Goal: Task Accomplishment & Management: Use online tool/utility

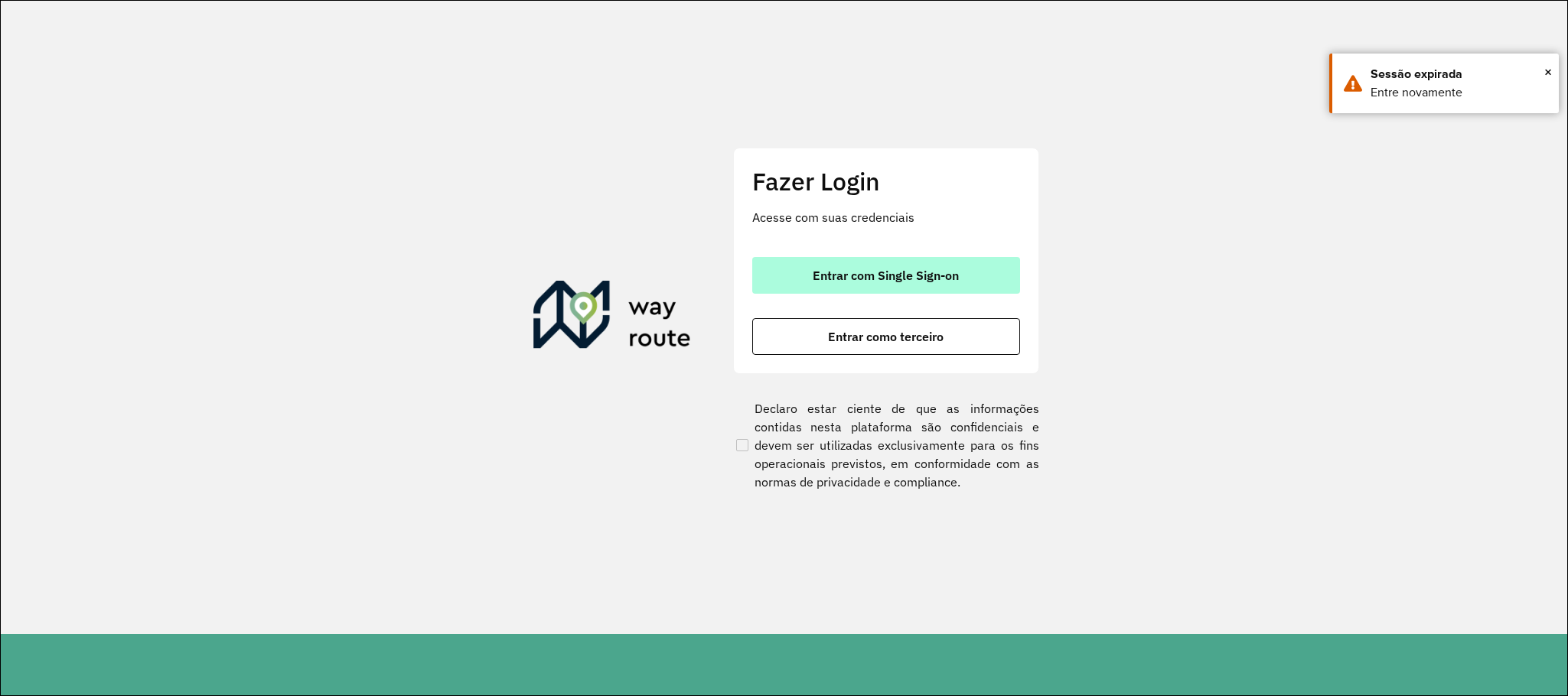
click at [928, 278] on span "Entrar com Single Sign-on" at bounding box center [886, 275] width 146 height 12
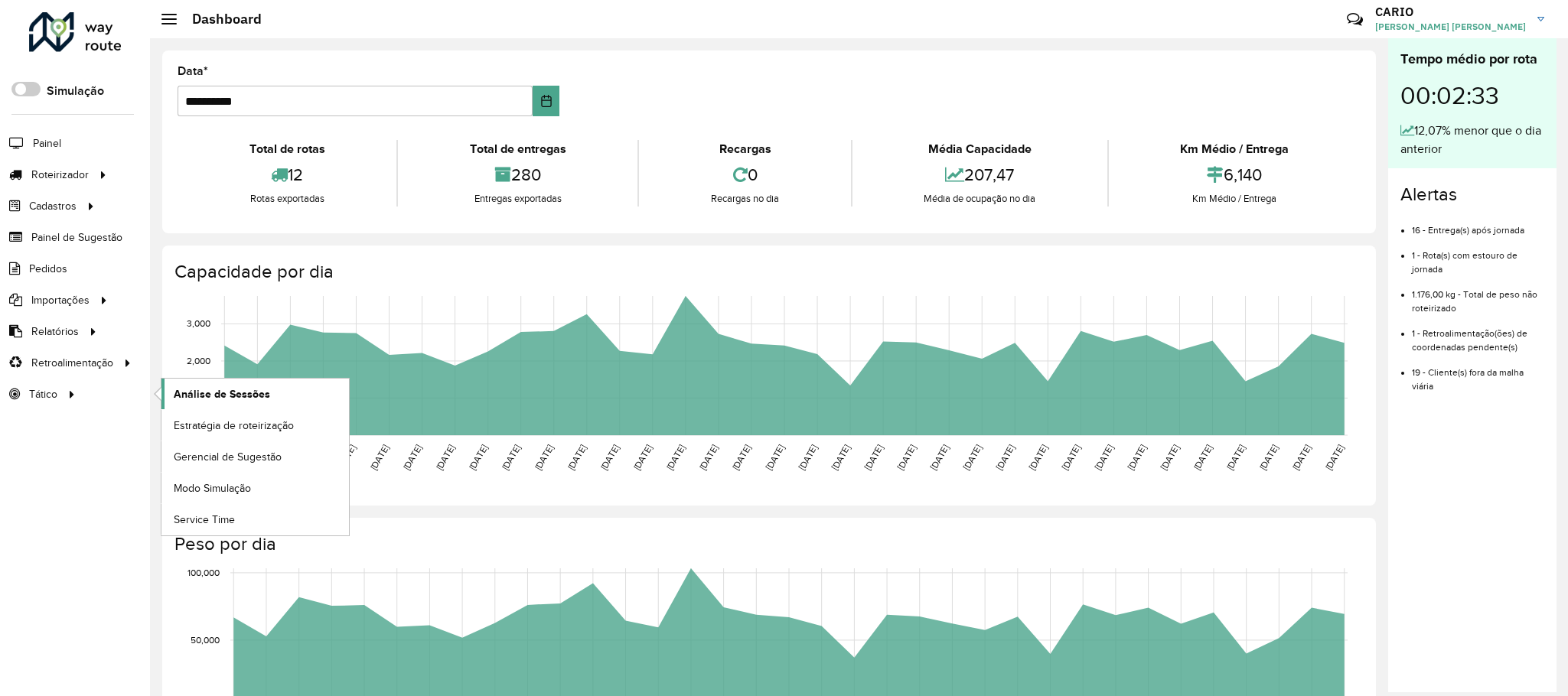
click at [228, 392] on span "Análise de Sessões" at bounding box center [222, 394] width 97 height 16
click at [232, 393] on span "Análise de Sessões" at bounding box center [222, 394] width 97 height 16
click at [214, 402] on span "Análise de Sessões" at bounding box center [222, 394] width 97 height 16
click at [269, 397] on link "Análise de Sessões" at bounding box center [255, 394] width 188 height 31
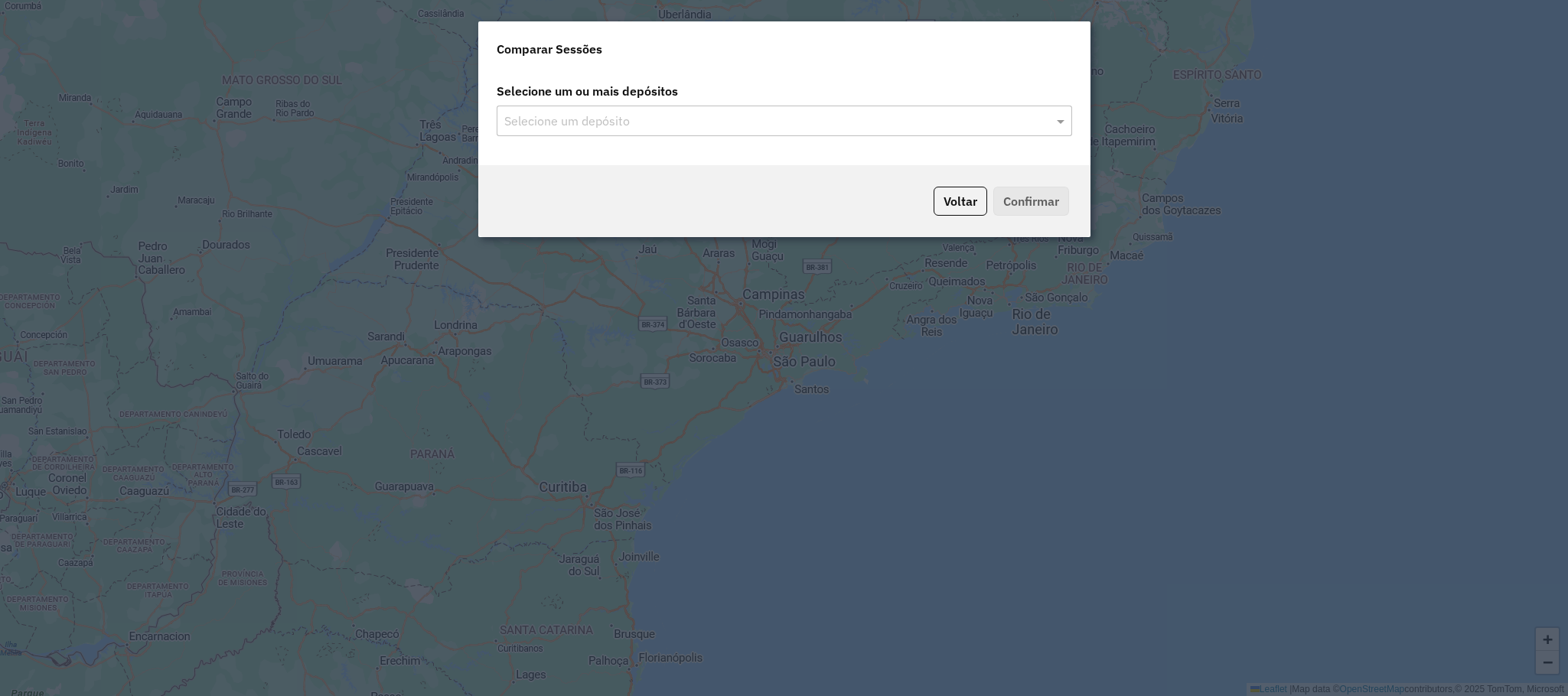
click at [951, 109] on div "Selecione um depósito" at bounding box center [784, 121] width 576 height 31
click at [1059, 117] on span at bounding box center [1062, 121] width 19 height 18
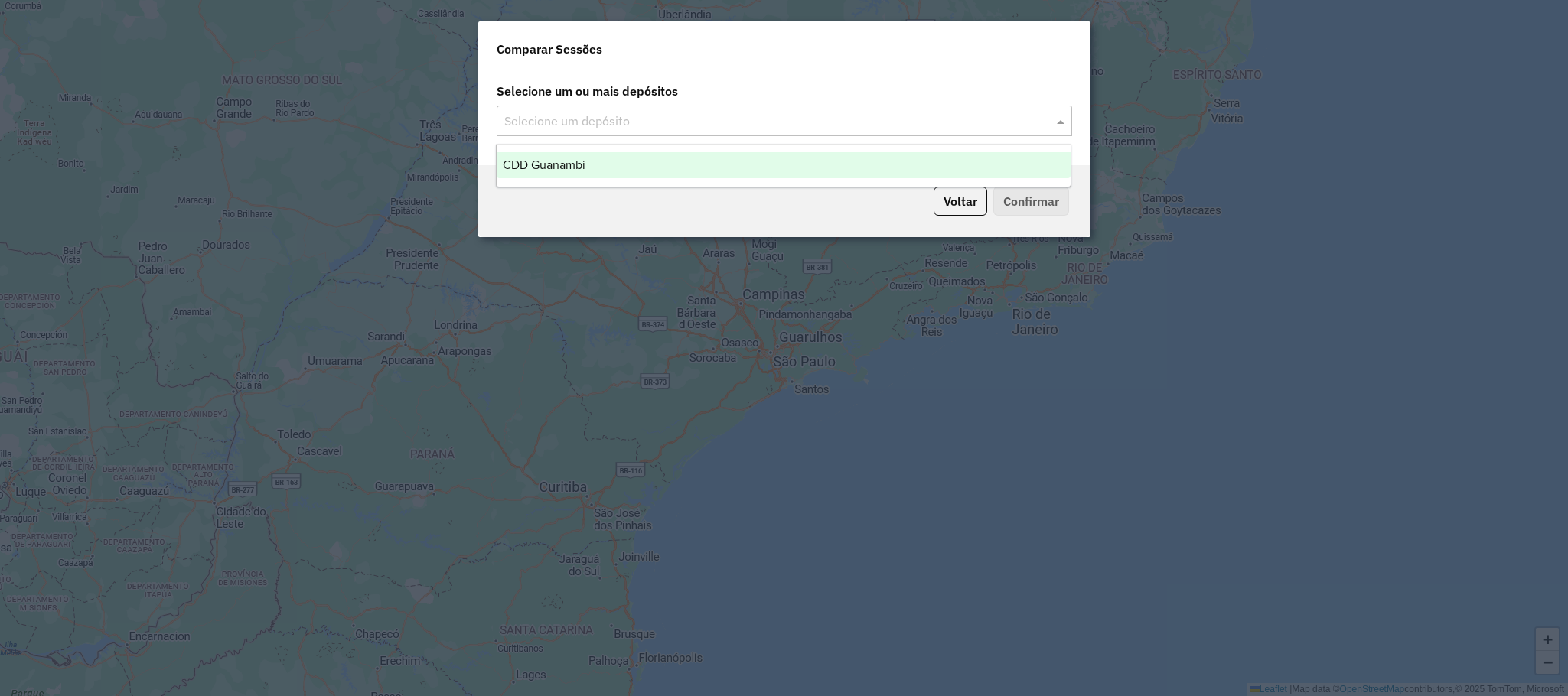
click at [771, 169] on div "CDD Guanambi" at bounding box center [784, 166] width 574 height 26
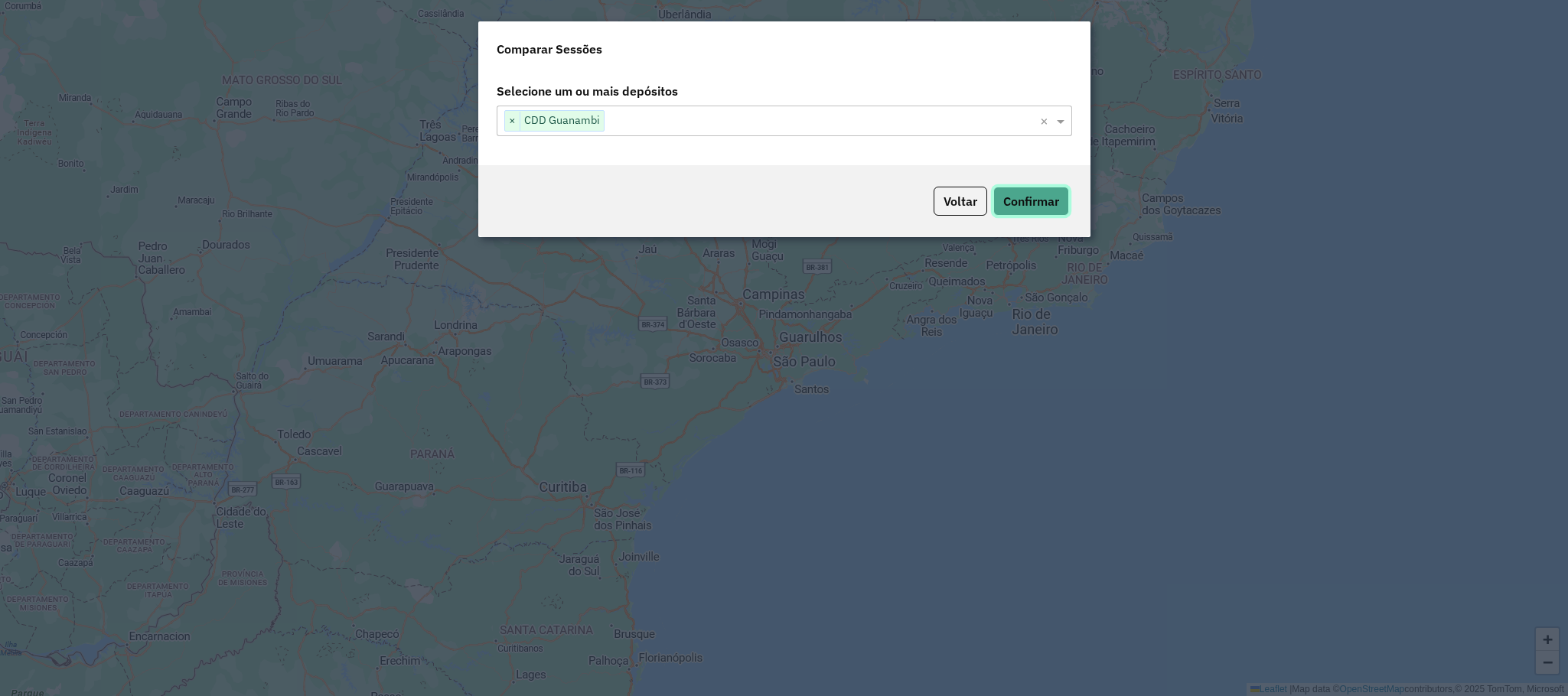
click at [1034, 207] on button "Confirmar" at bounding box center [1031, 202] width 76 height 29
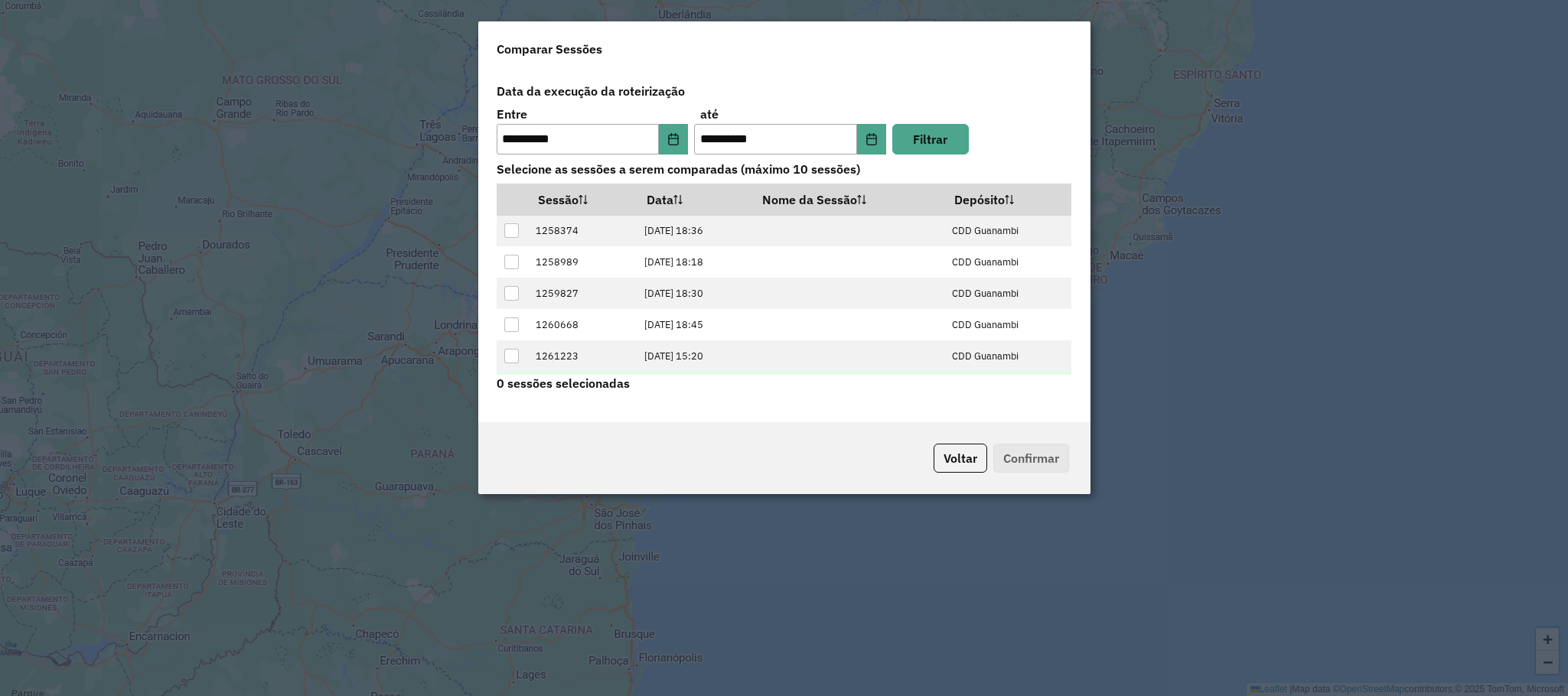
scroll to position [63, 0]
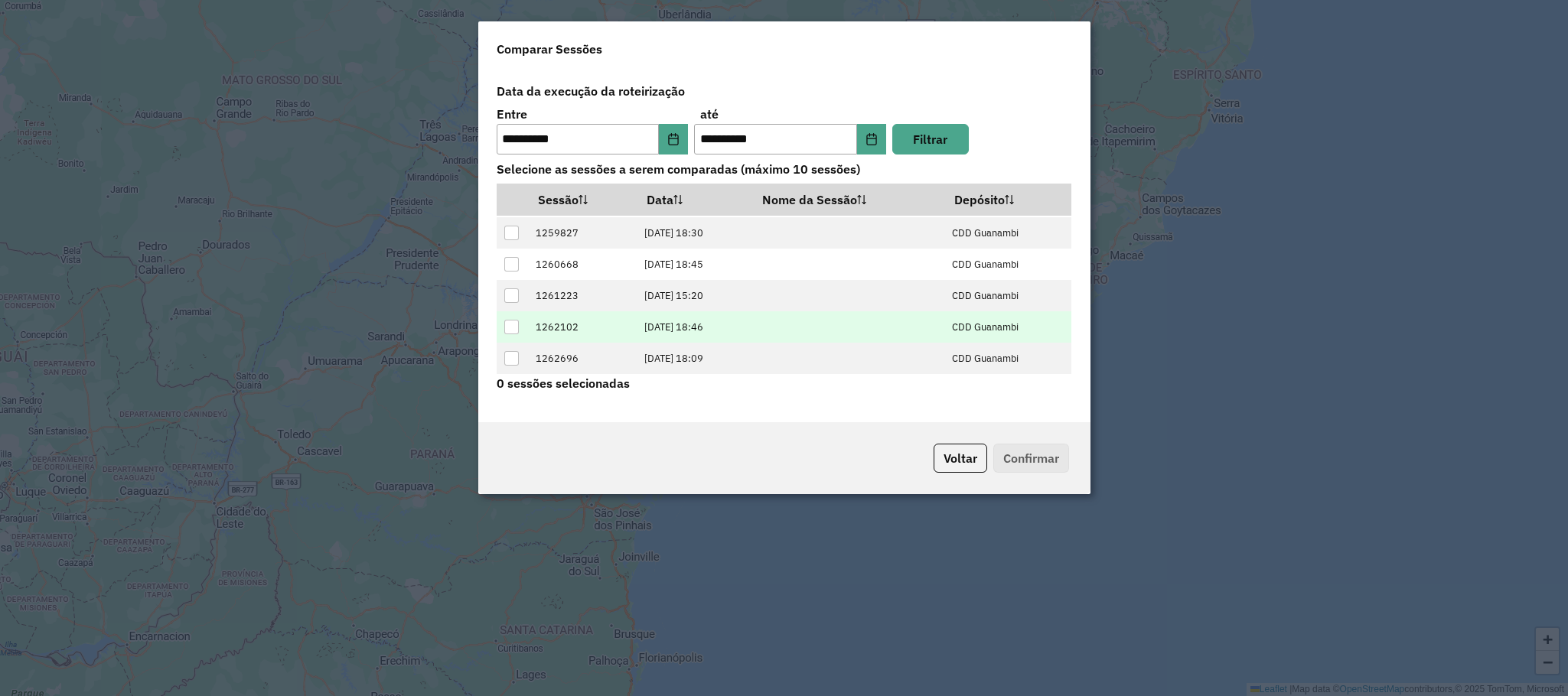
click at [506, 324] on div at bounding box center [511, 327] width 15 height 15
click at [1061, 469] on button "Confirmar" at bounding box center [1031, 458] width 76 height 29
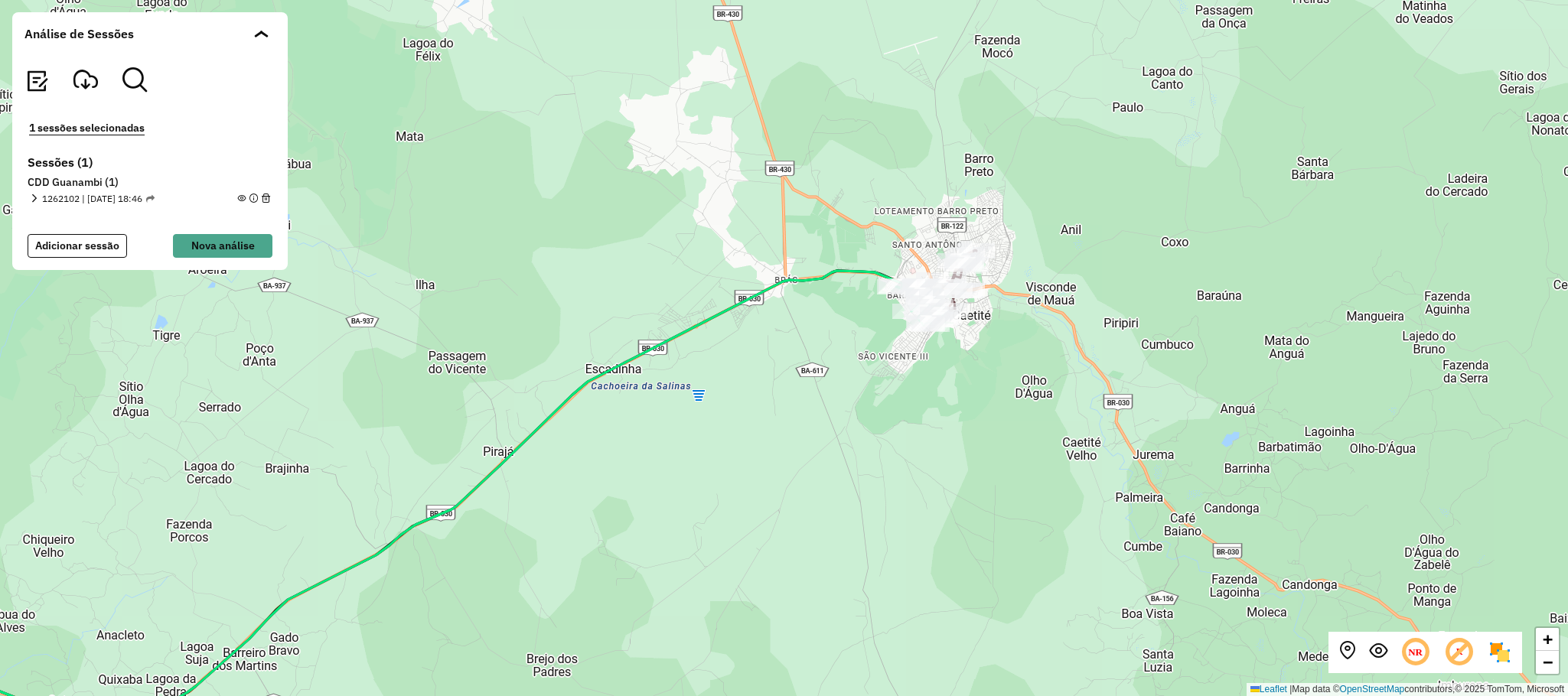
drag, startPoint x: 908, startPoint y: 425, endPoint x: 894, endPoint y: 310, distance: 115.8
click at [994, 358] on div "+ − Leaflet | Map data © OpenStreetMap contributors,© 2025 TomTom, Microsoft" at bounding box center [784, 348] width 1568 height 696
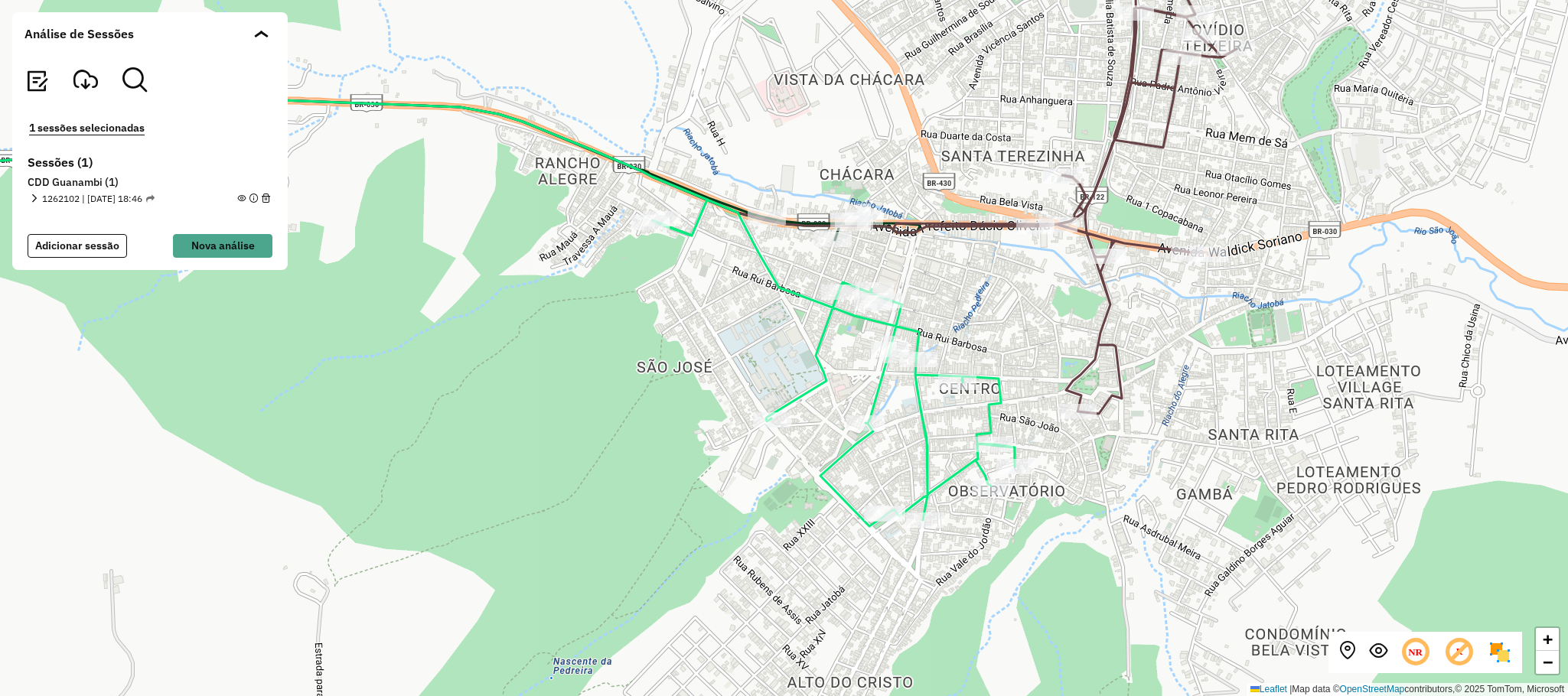
drag, startPoint x: 1205, startPoint y: 344, endPoint x: 1171, endPoint y: 409, distance: 73.4
click at [1171, 409] on div "+ − Leaflet | Map data © OpenStreetMap contributors,© 2025 TomTom, Microsoft" at bounding box center [784, 348] width 1568 height 696
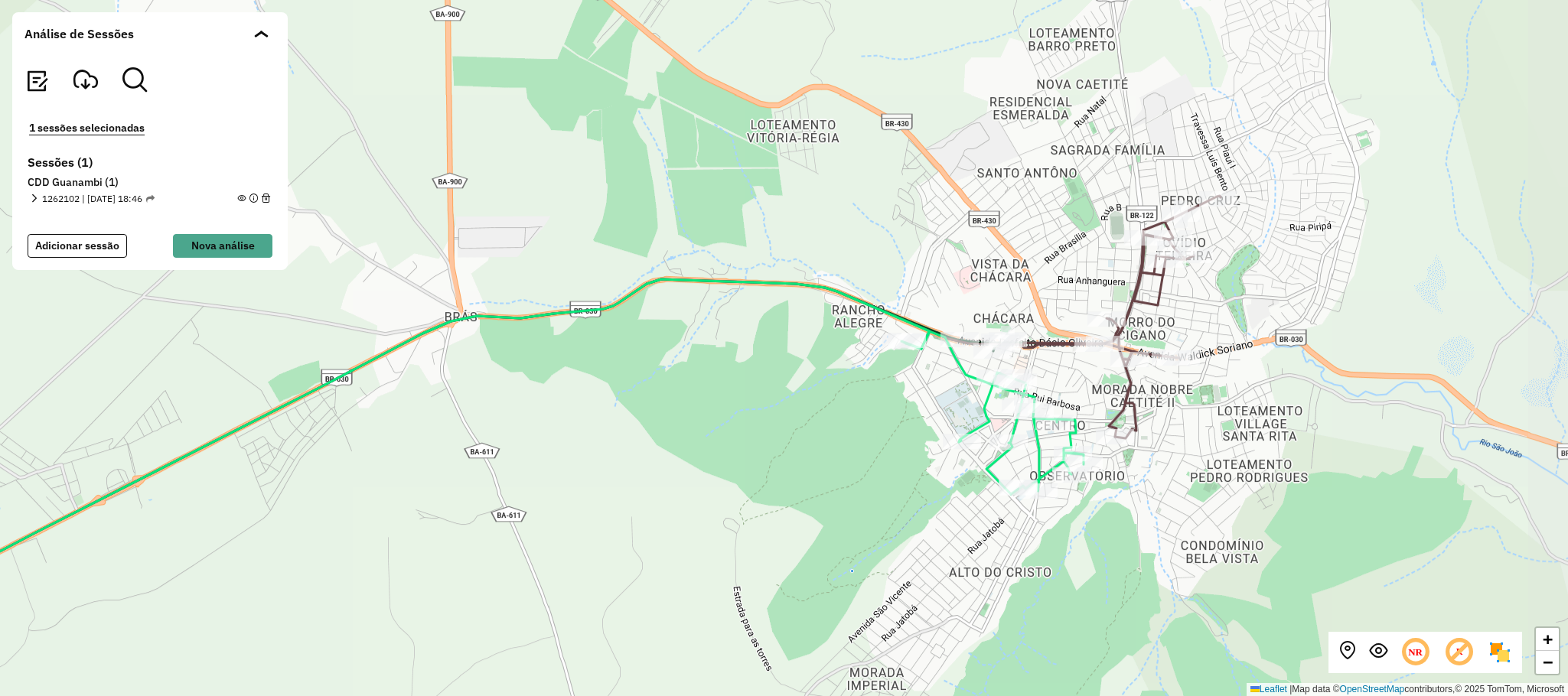
drag, startPoint x: 1291, startPoint y: 310, endPoint x: 1218, endPoint y: 361, distance: 89.1
click at [1218, 361] on div "+ − Leaflet | Map data © OpenStreetMap contributors,© 2025 TomTom, Microsoft" at bounding box center [784, 348] width 1568 height 696
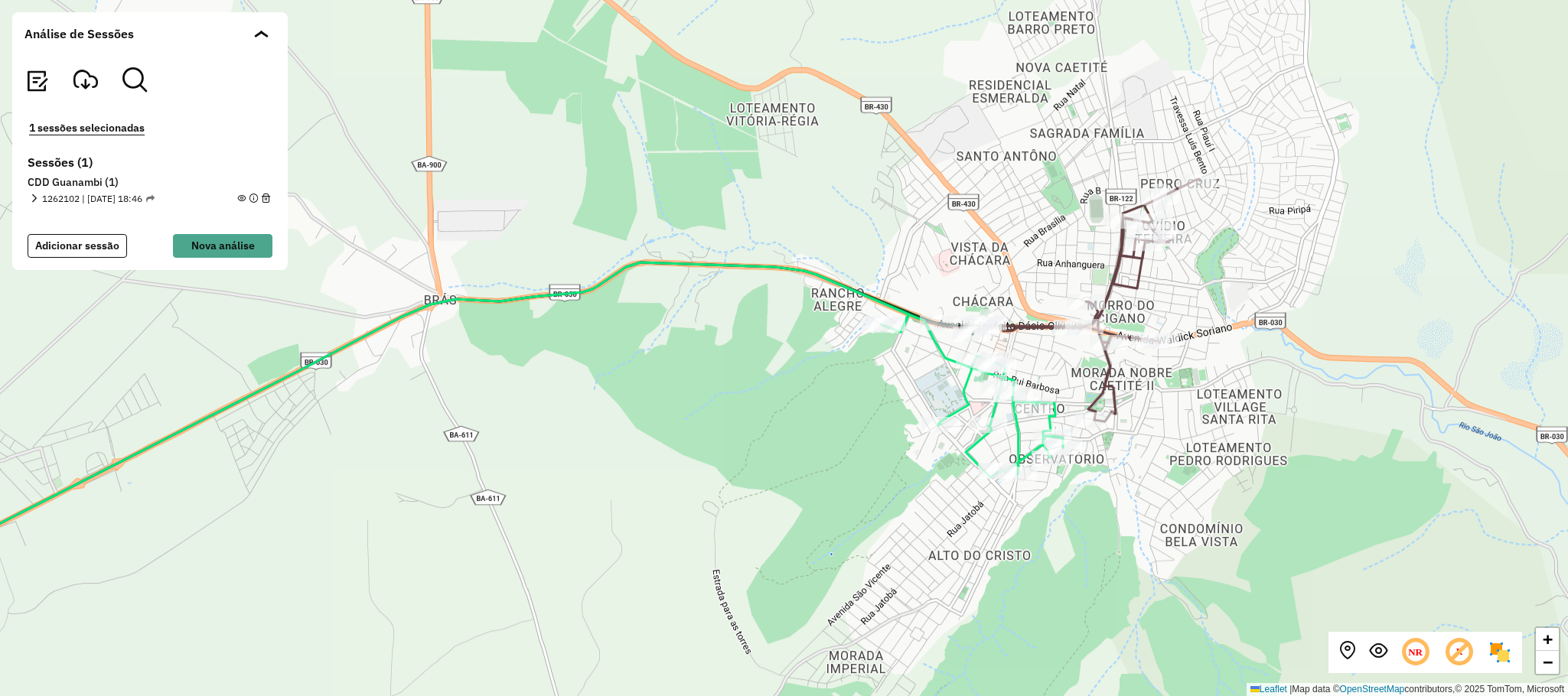
drag, startPoint x: 1080, startPoint y: 400, endPoint x: 1059, endPoint y: 383, distance: 27.0
click at [1059, 383] on div "+ − Leaflet | Map data © OpenStreetMap contributors,© 2025 TomTom, Microsoft" at bounding box center [784, 348] width 1568 height 696
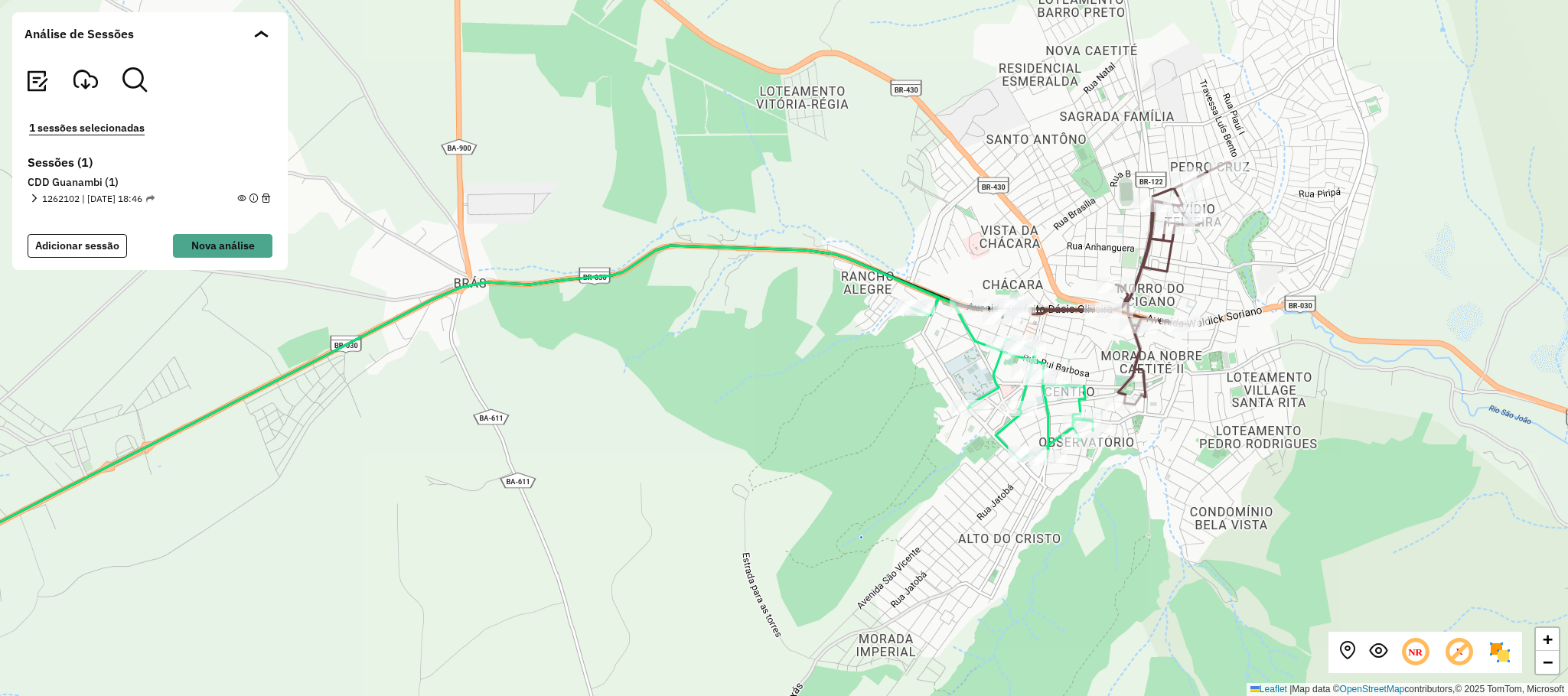
drag, startPoint x: 1185, startPoint y: 389, endPoint x: 1201, endPoint y: 379, distance: 18.9
click at [1201, 379] on div "+ − Leaflet | Map data © OpenStreetMap contributors,© 2025 TomTom, Microsoft" at bounding box center [784, 348] width 1568 height 696
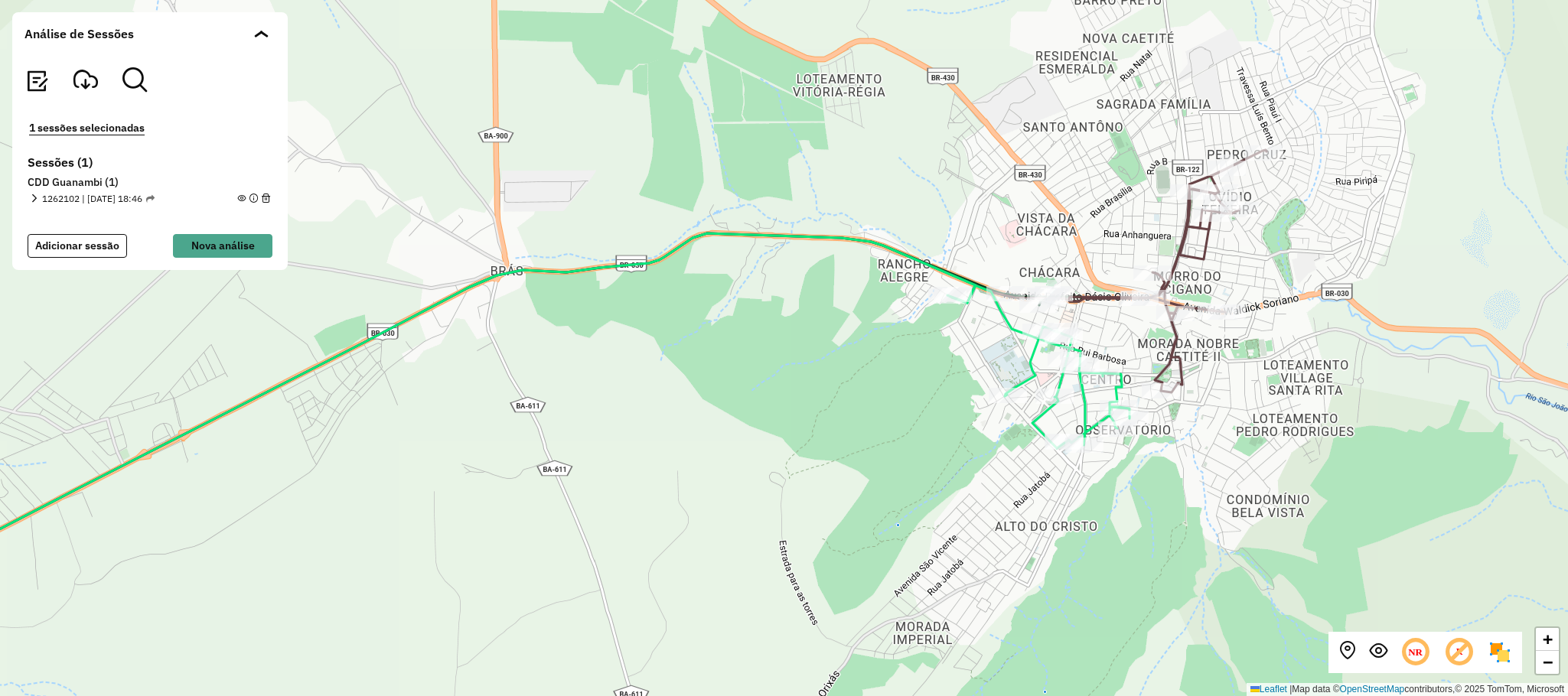
drag, startPoint x: 1240, startPoint y: 414, endPoint x: 1277, endPoint y: 402, distance: 38.9
click at [1277, 402] on div "+ − Leaflet | Map data © OpenStreetMap contributors,© 2025 TomTom, Microsoft" at bounding box center [784, 348] width 1568 height 696
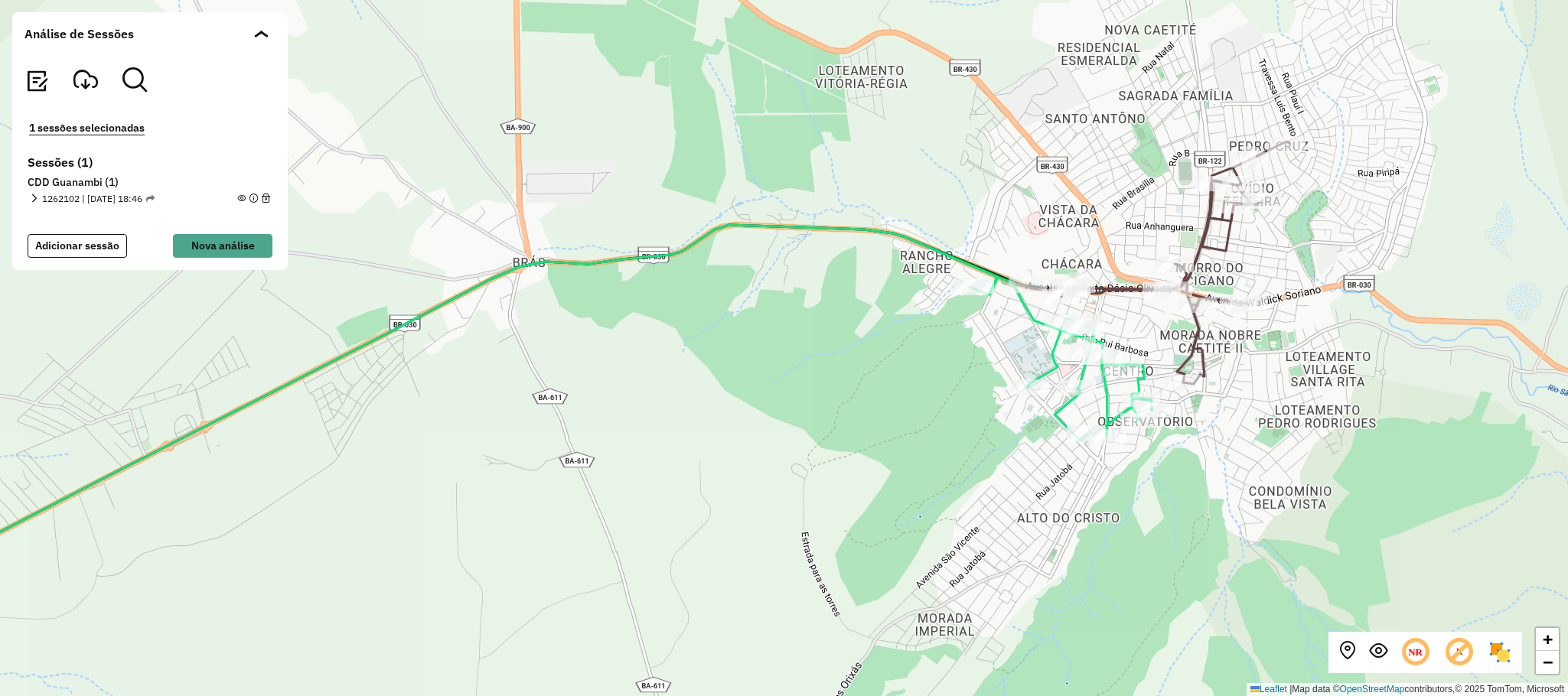
drag, startPoint x: 1218, startPoint y: 462, endPoint x: 1238, endPoint y: 453, distance: 21.9
click at [1238, 453] on div "+ − Leaflet | Map data © OpenStreetMap contributors,© 2025 TomTom, Microsoft" at bounding box center [784, 348] width 1568 height 696
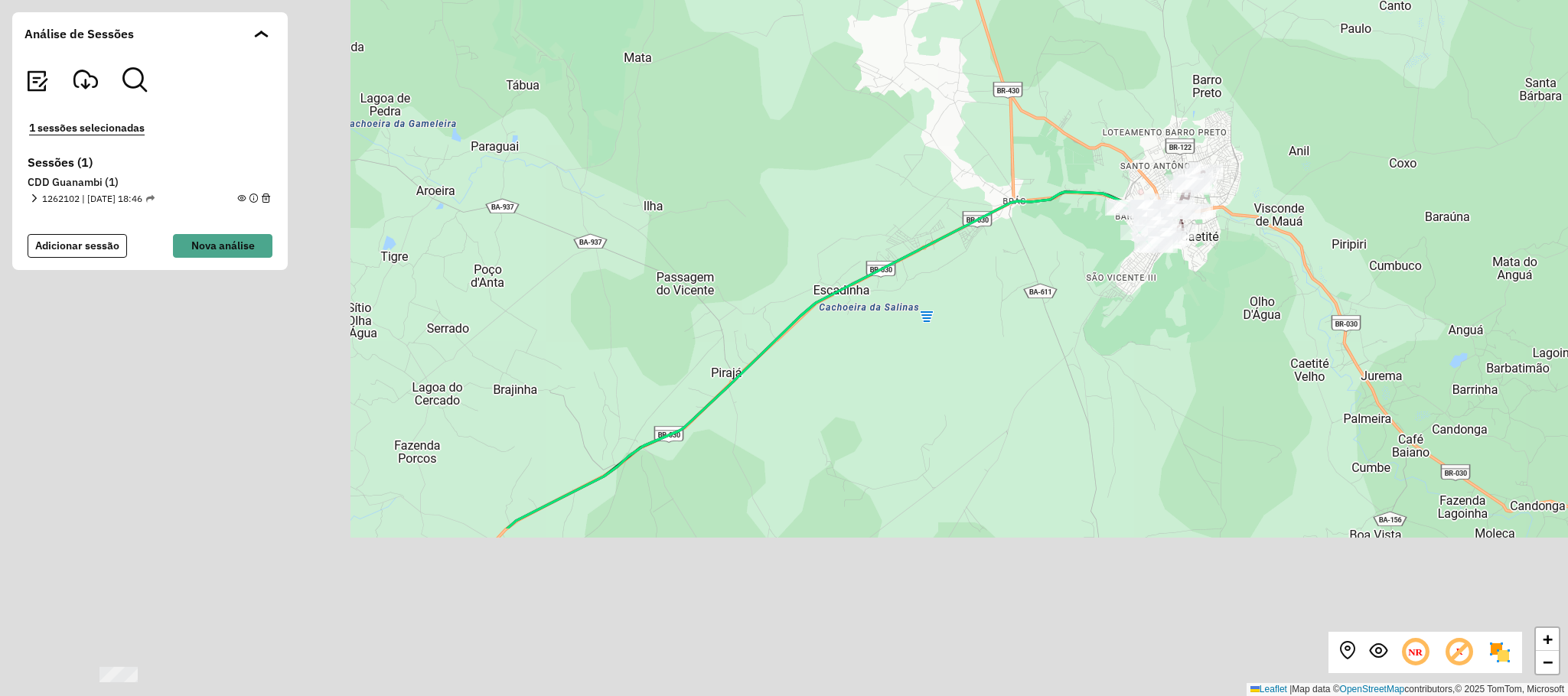
drag, startPoint x: 409, startPoint y: 507, endPoint x: 1041, endPoint y: 99, distance: 752.3
click at [1040, 100] on div "+ − Leaflet | Map data © OpenStreetMap contributors,© 2025 TomTom, Microsoft" at bounding box center [784, 348] width 1568 height 696
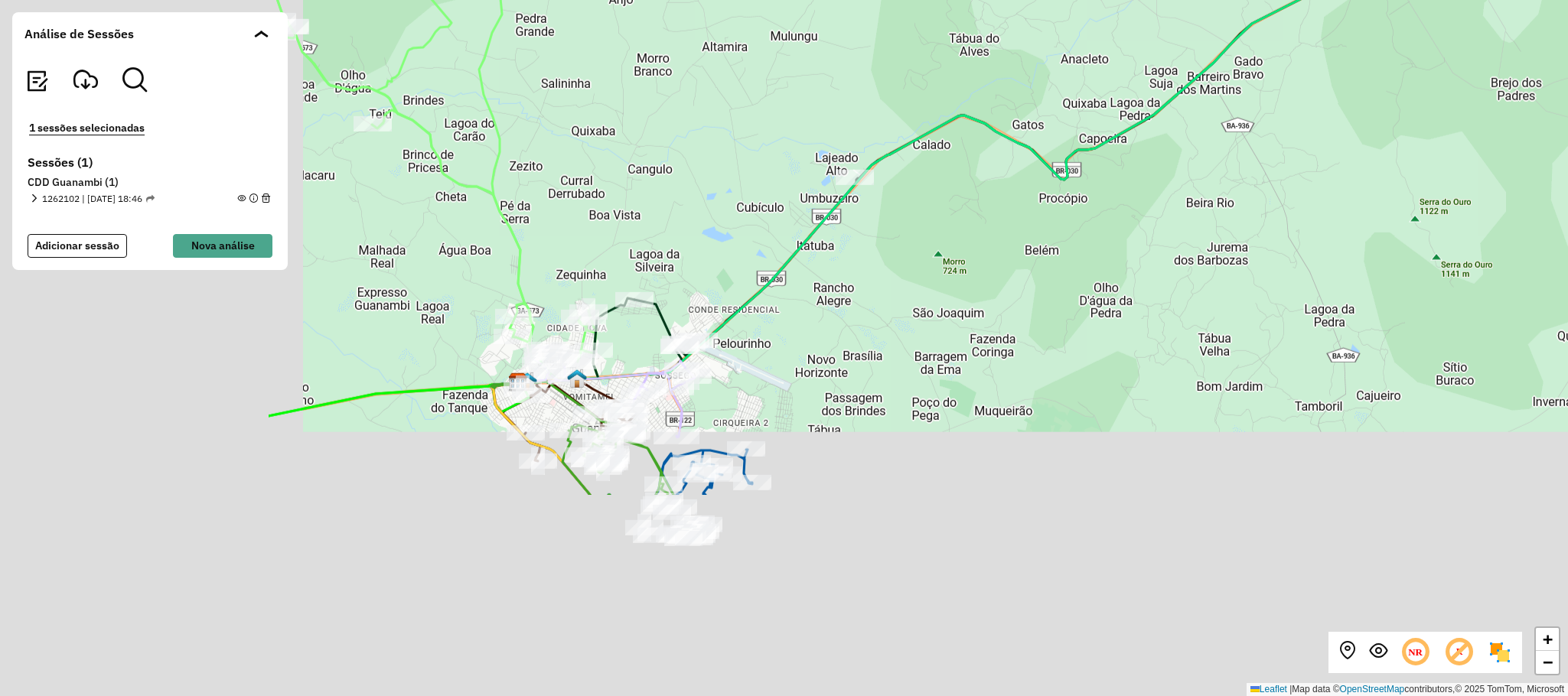
drag, startPoint x: 498, startPoint y: 576, endPoint x: 915, endPoint y: 314, distance: 492.5
click at [915, 314] on div "+ − Leaflet | Map data © OpenStreetMap contributors,© 2025 TomTom, Microsoft" at bounding box center [784, 348] width 1568 height 696
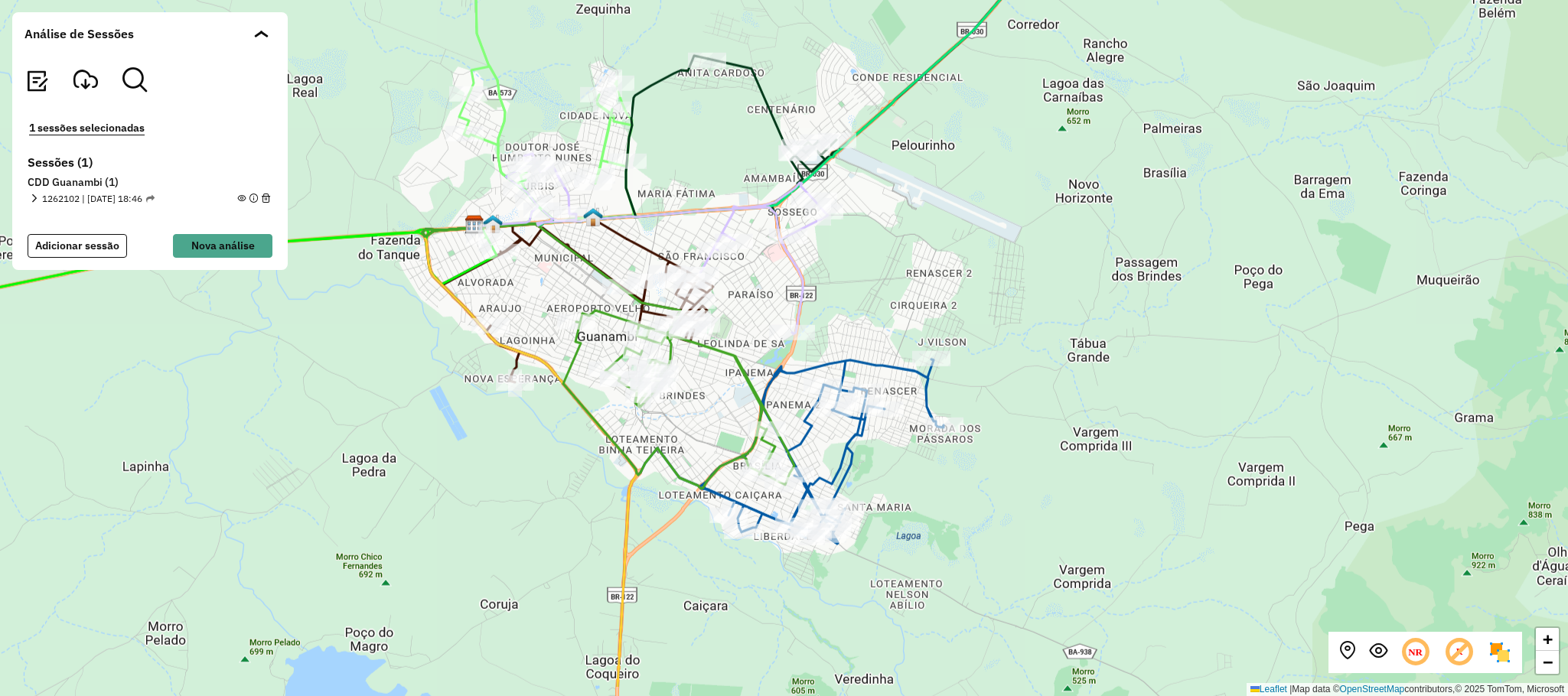
drag, startPoint x: 978, startPoint y: 549, endPoint x: 900, endPoint y: 467, distance: 113.2
click at [1004, 471] on div "+ − Leaflet | Map data © OpenStreetMap contributors,© 2025 TomTom, Microsoft" at bounding box center [784, 348] width 1568 height 696
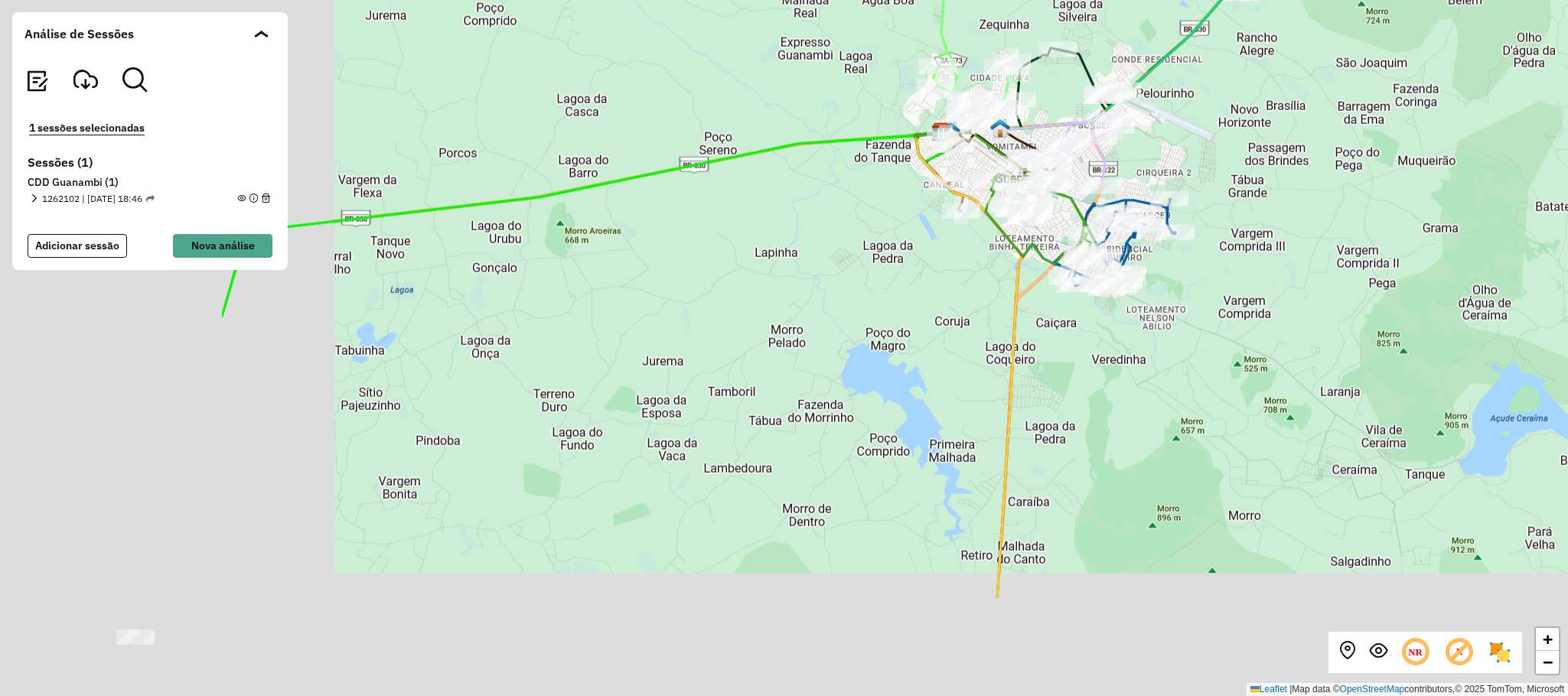
drag, startPoint x: 561, startPoint y: 414, endPoint x: 1038, endPoint y: 227, distance: 512.3
click at [1039, 228] on div "+ − Leaflet | Map data © OpenStreetMap contributors,© 2025 TomTom, Microsoft" at bounding box center [784, 348] width 1568 height 696
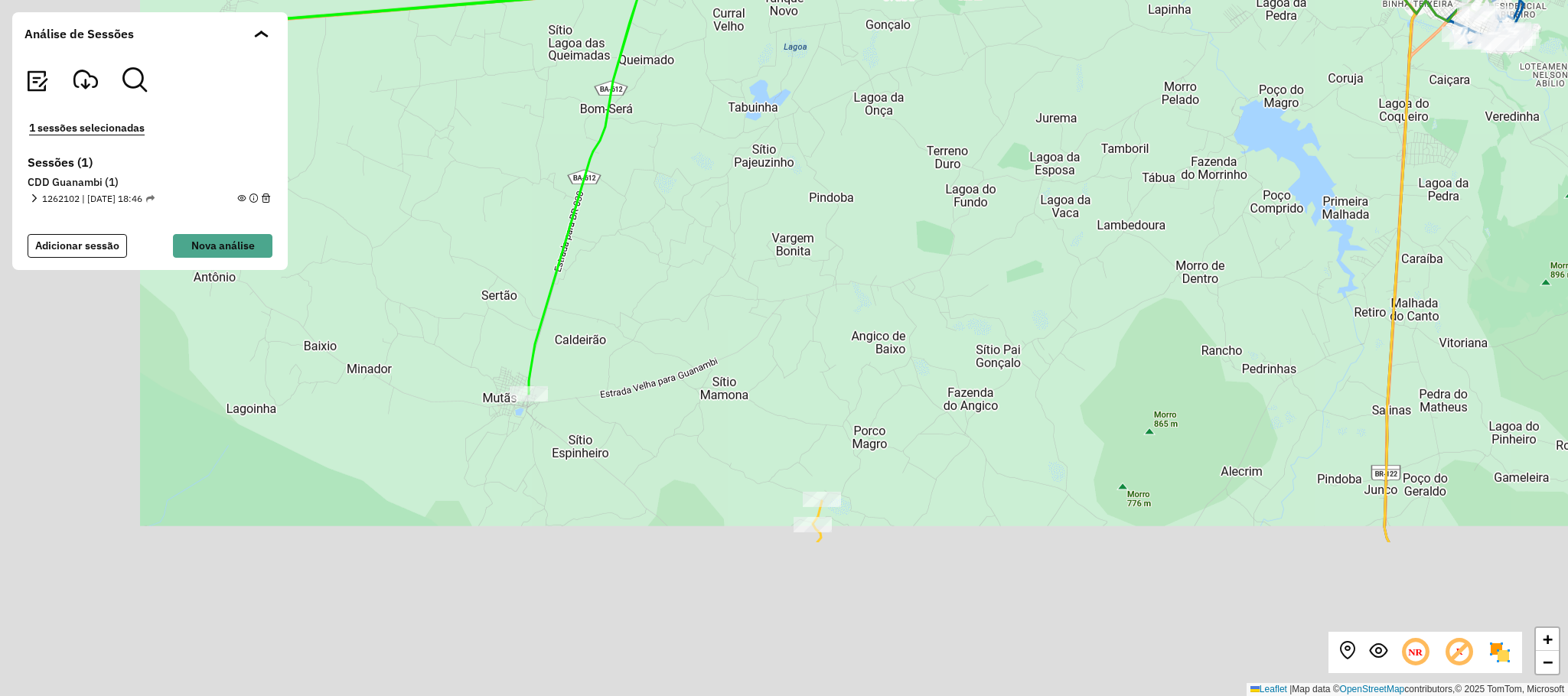
drag, startPoint x: 445, startPoint y: 450, endPoint x: 843, endPoint y: 175, distance: 483.8
click at [843, 175] on div "Rota 3 - Placa GBQ5I95 40706646 - DISTRIBUIDORA NOVA E Rota 10 - Placa QUZ7H58 …" at bounding box center [784, 348] width 1568 height 696
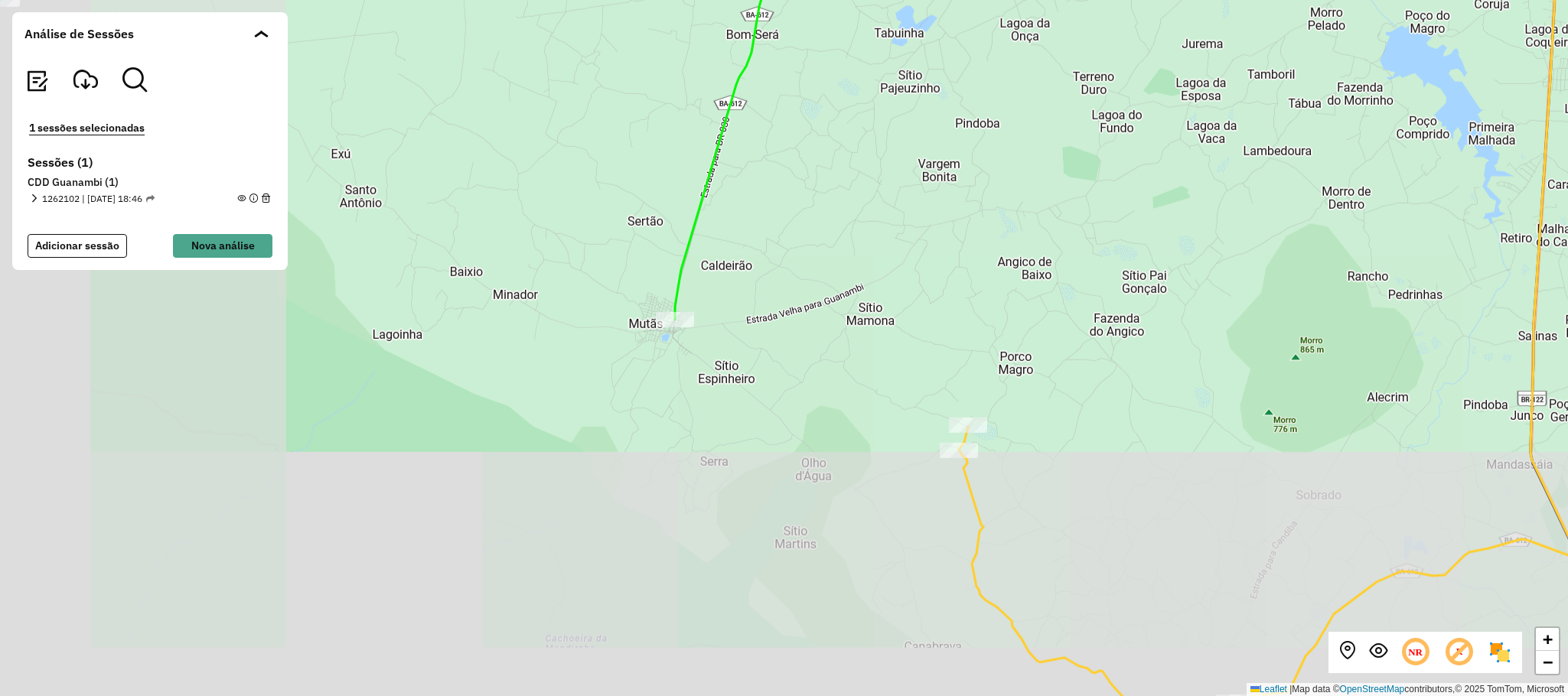
click at [1118, 306] on div "Rota 3 - Placa GBQ5I95 40706646 - DISTRIBUIDORA NOVA E Rota 10 - Placa QUZ7H58 …" at bounding box center [784, 348] width 1568 height 696
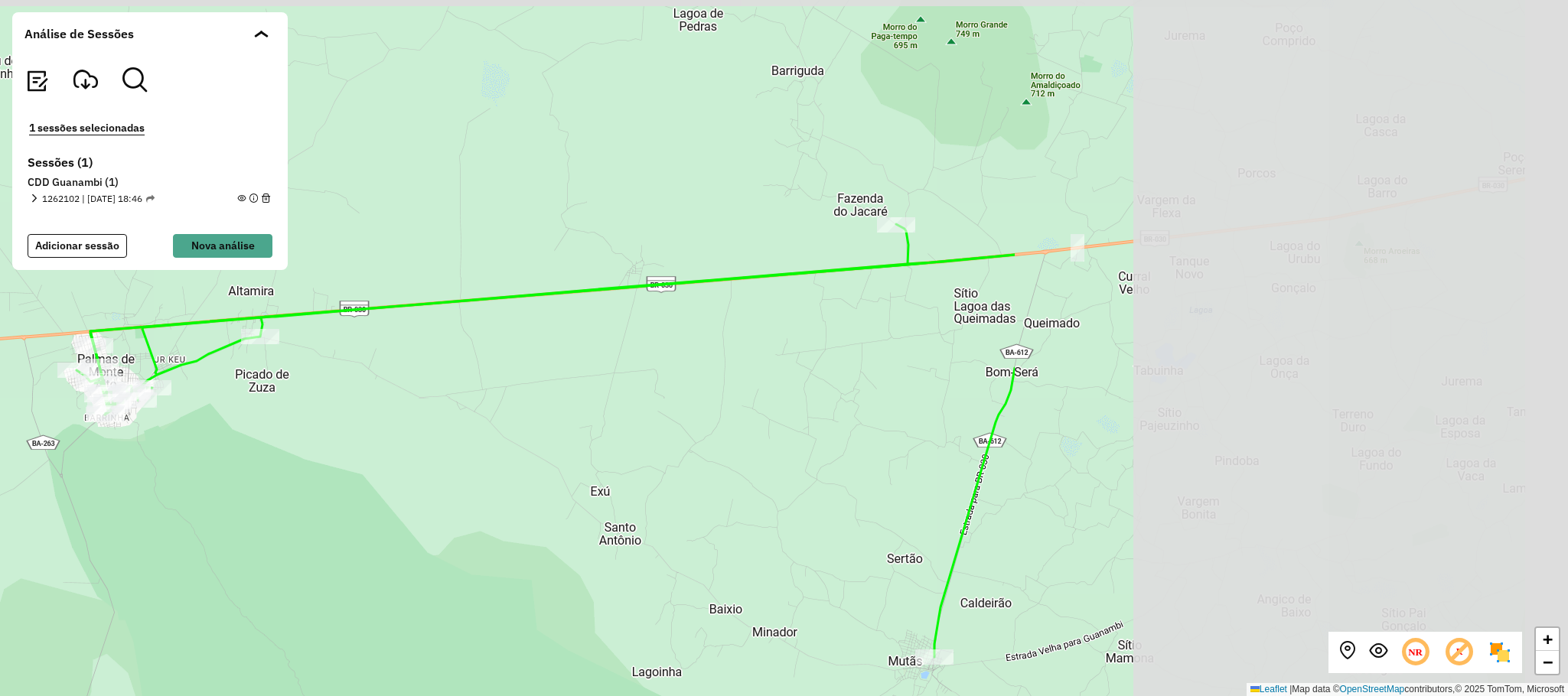
drag, startPoint x: 1566, startPoint y: 398, endPoint x: 273, endPoint y: 462, distance: 1294.6
click at [311, 460] on div "Rota 3 - Placa GBQ5I95 40706646 - DISTRIBUIDORA NOVA E Rota 10 - Placa QUZ7H58 …" at bounding box center [784, 348] width 1568 height 696
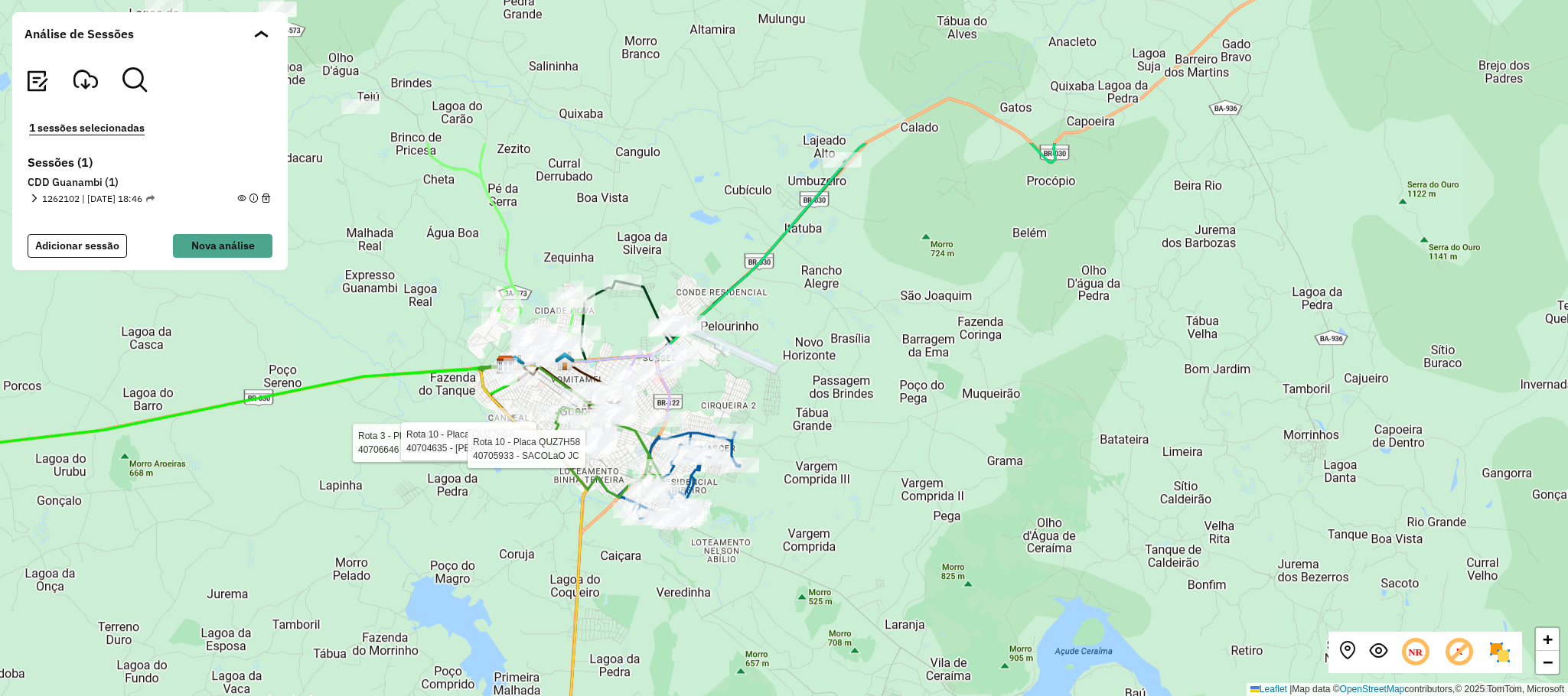
drag, startPoint x: 1307, startPoint y: 368, endPoint x: 716, endPoint y: 581, distance: 628.2
click at [716, 581] on div "Rota 3 - Placa GBQ5I95 40706646 - DISTRIBUIDORA NOVA E Rota 10 - Placa QUZ7H58 …" at bounding box center [784, 348] width 1568 height 696
drag, startPoint x: 875, startPoint y: 409, endPoint x: 886, endPoint y: 409, distance: 11.0
click at [876, 409] on div "Rota 3 - Placa GBQ5I95 40706646 - DISTRIBUIDORA NOVA E Rota 10 - Placa QUZ7H58 …" at bounding box center [784, 348] width 1568 height 696
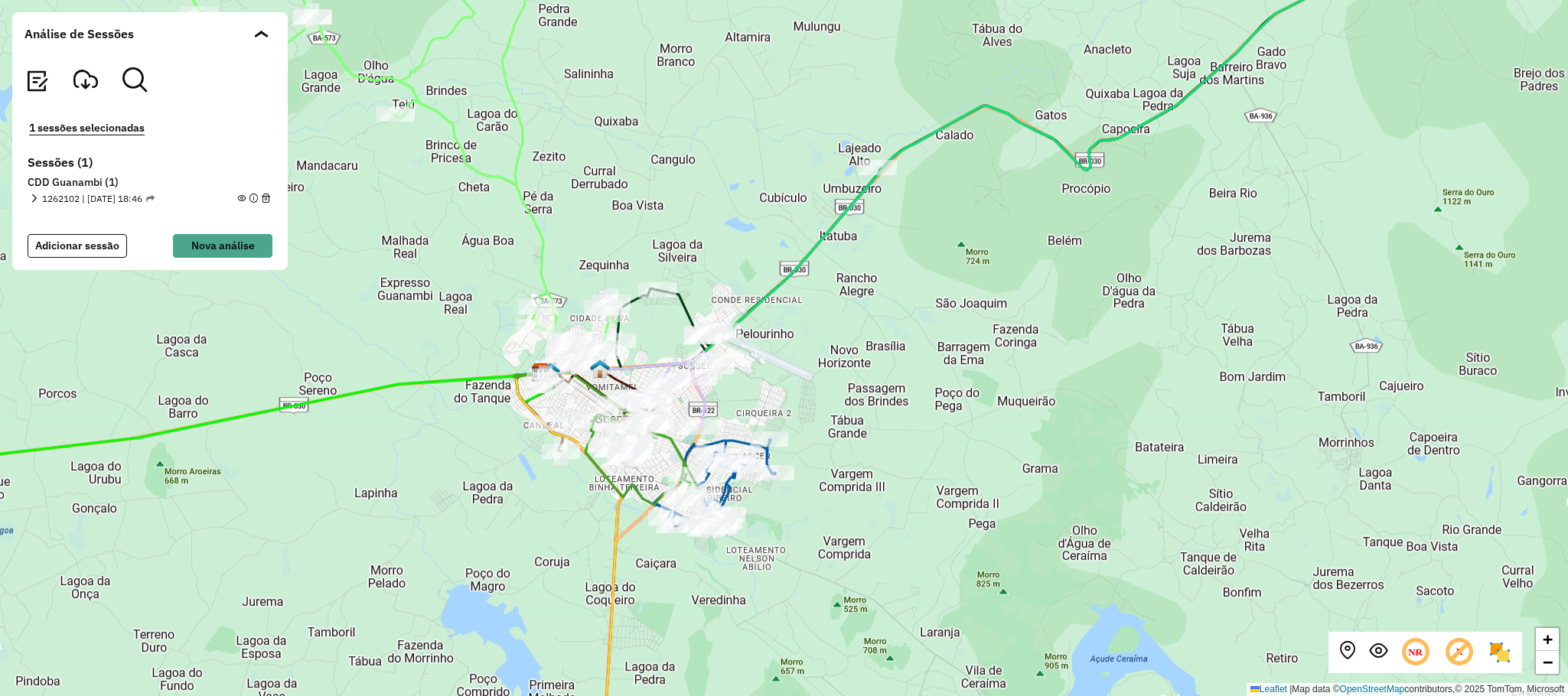
drag, startPoint x: 810, startPoint y: 386, endPoint x: 850, endPoint y: 407, distance: 45.2
click at [850, 407] on div "+ − Leaflet | Map data © OpenStreetMap contributors,© 2025 TomTom, Microsoft" at bounding box center [784, 348] width 1568 height 696
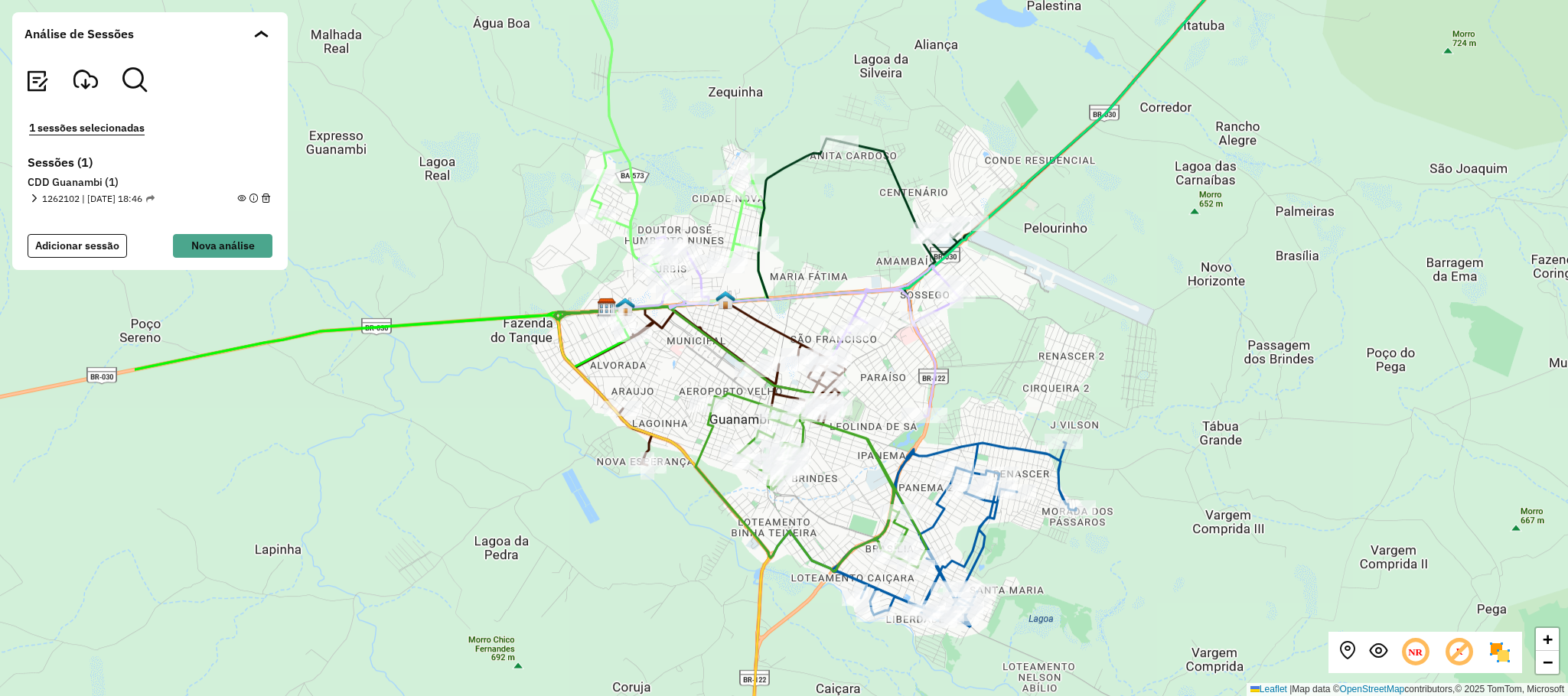
drag, startPoint x: 779, startPoint y: 413, endPoint x: 1070, endPoint y: 361, distance: 295.6
click at [1070, 361] on div "+ − Leaflet | Map data © OpenStreetMap contributors,© 2025 TomTom, Microsoft" at bounding box center [784, 348] width 1568 height 696
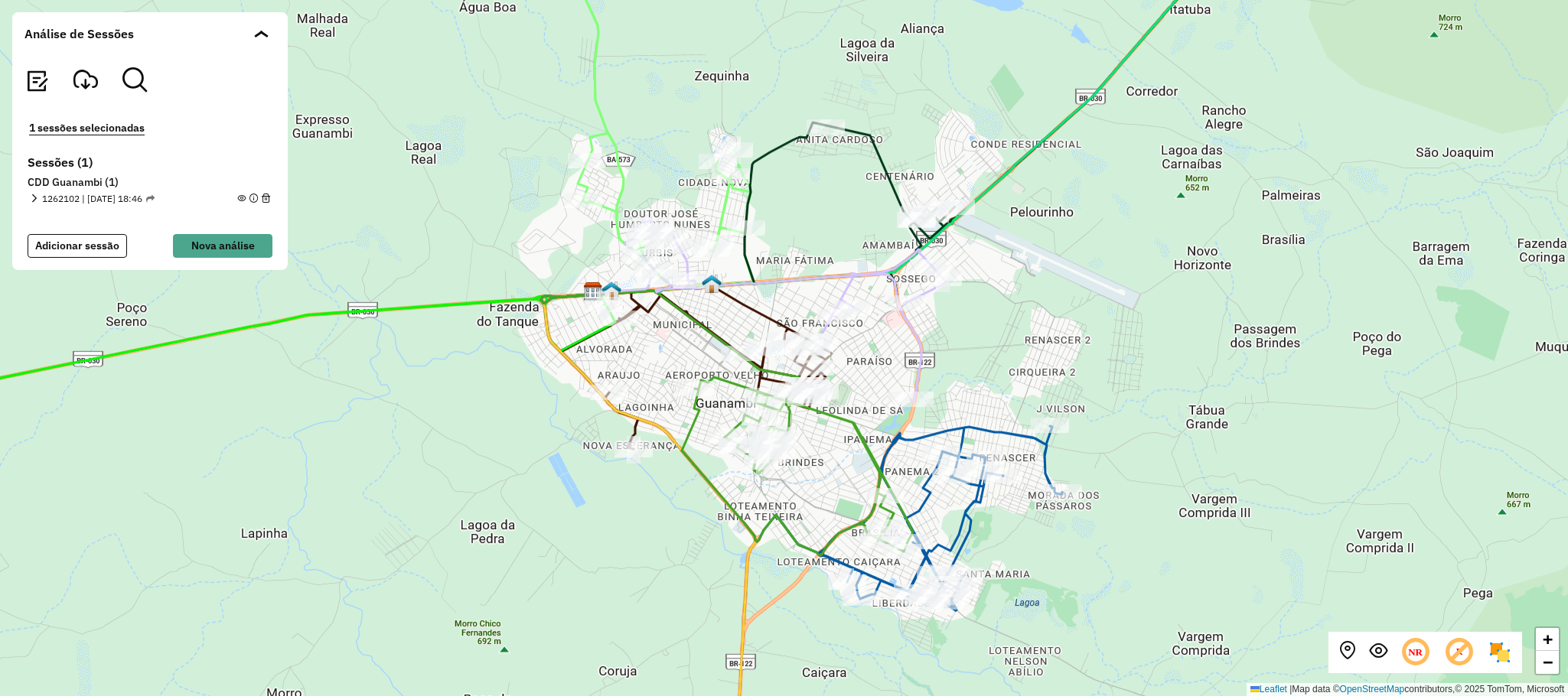
drag, startPoint x: 508, startPoint y: 650, endPoint x: 494, endPoint y: 634, distance: 21.3
click at [494, 634] on div "+ − Leaflet | Map data © OpenStreetMap contributors,© 2025 TomTom, Microsoft" at bounding box center [784, 348] width 1568 height 696
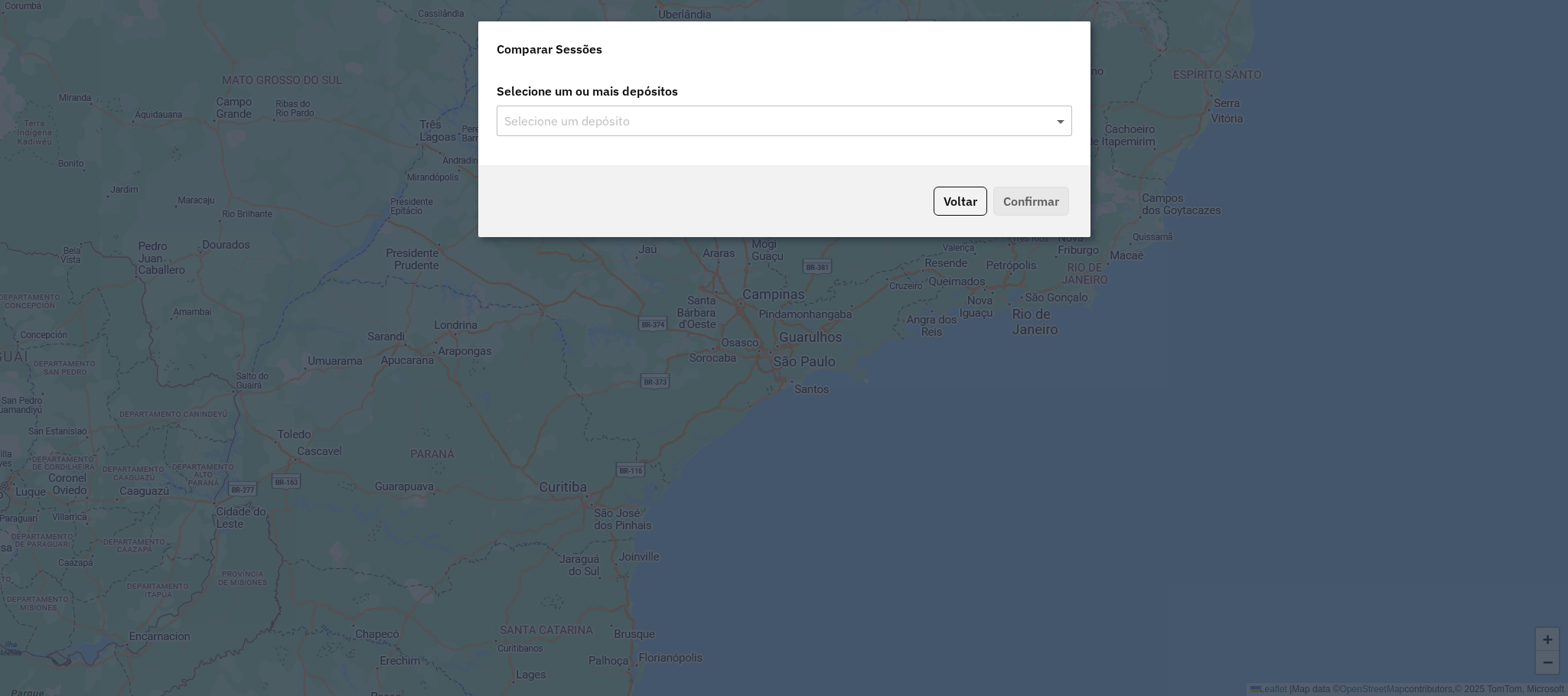
click at [1063, 116] on span at bounding box center [1062, 121] width 19 height 18
click at [1059, 122] on span at bounding box center [1062, 121] width 19 height 18
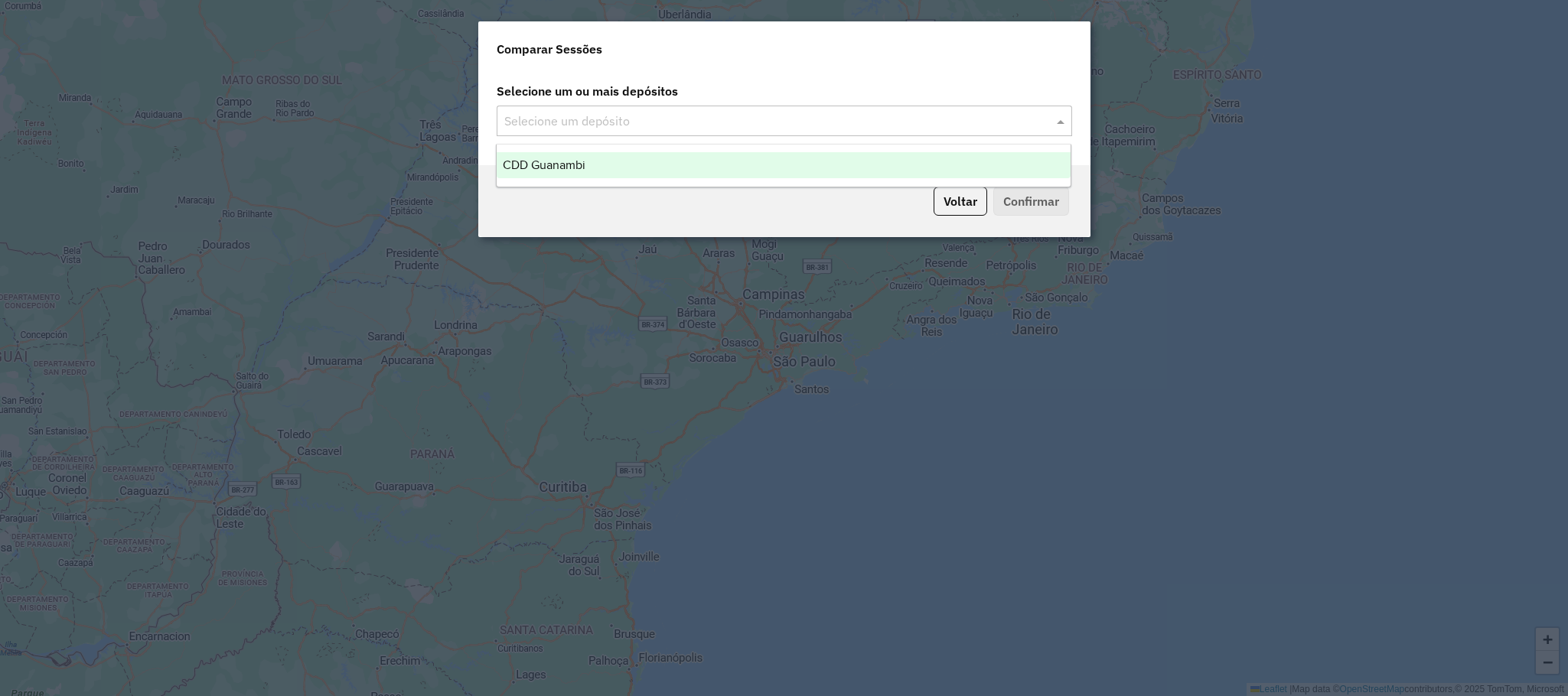
drag, startPoint x: 626, startPoint y: 162, endPoint x: 677, endPoint y: 162, distance: 51.0
click at [630, 162] on div "CDD Guanambi" at bounding box center [784, 166] width 574 height 26
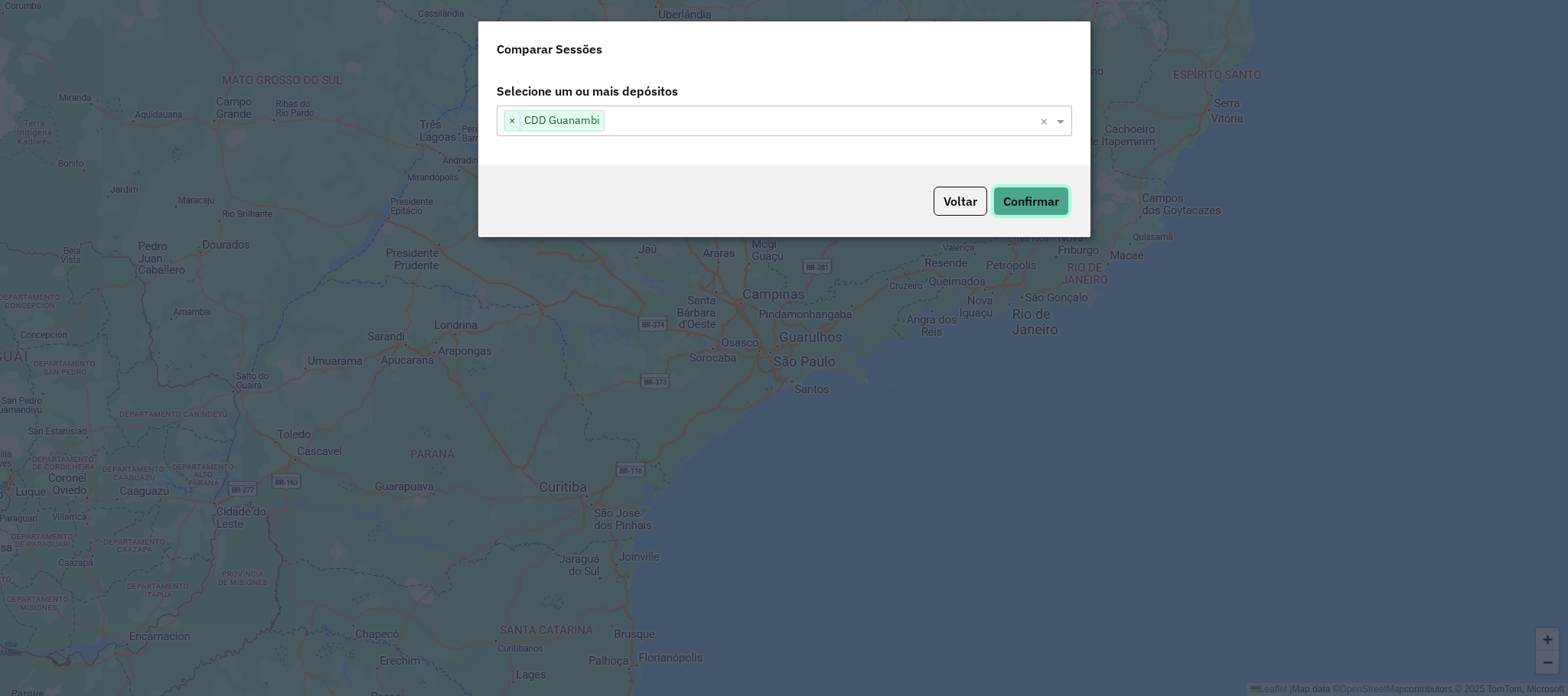
click at [1029, 195] on button "Confirmar" at bounding box center [1031, 202] width 76 height 29
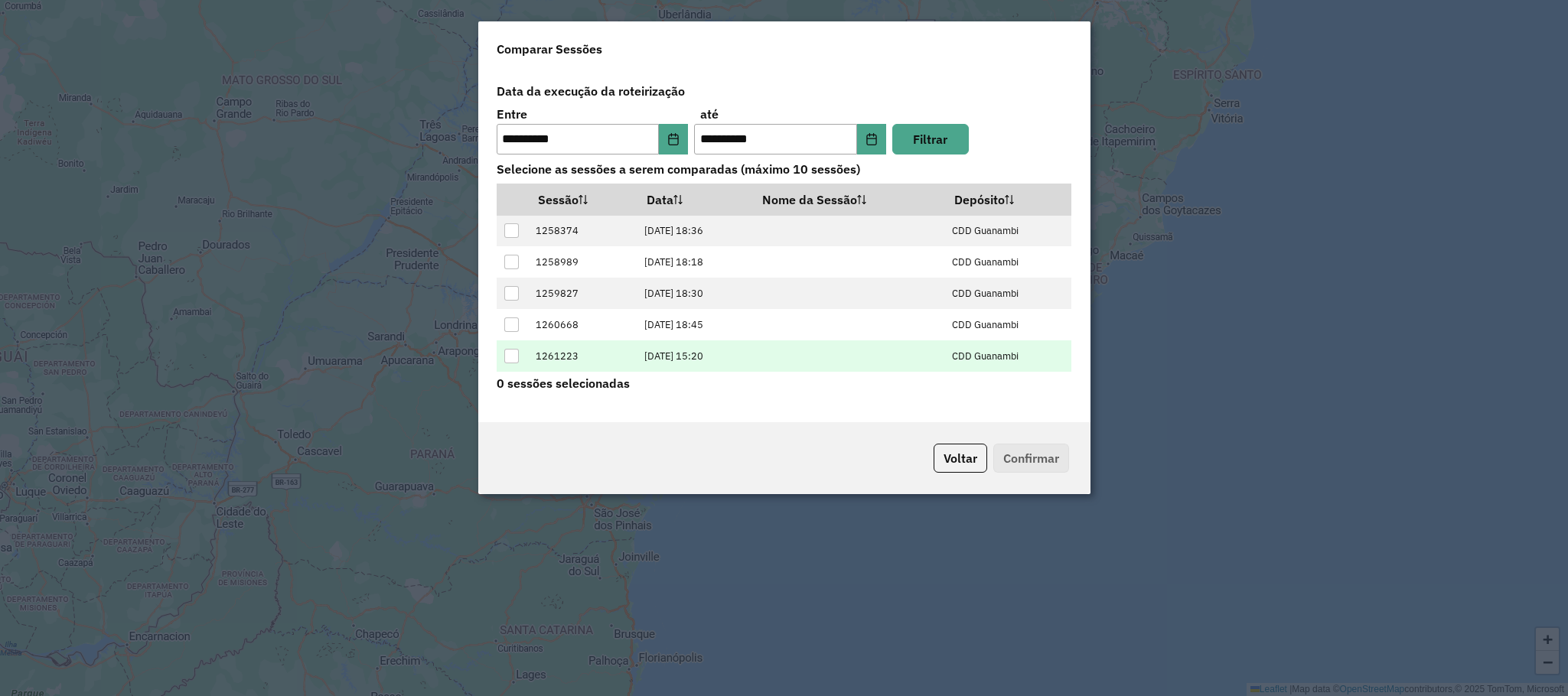
scroll to position [63, 0]
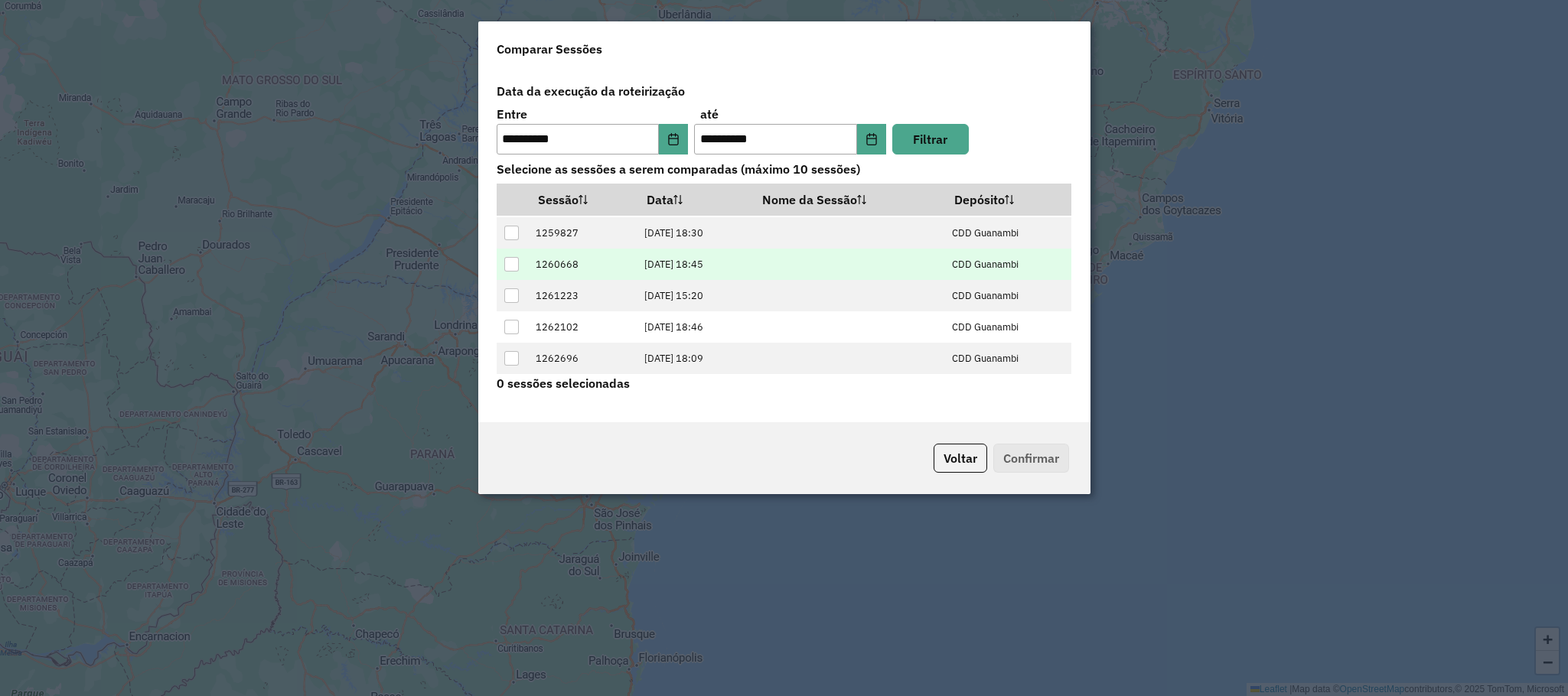
click at [508, 261] on div at bounding box center [511, 264] width 15 height 15
click at [1040, 453] on button "Confirmar" at bounding box center [1031, 458] width 76 height 29
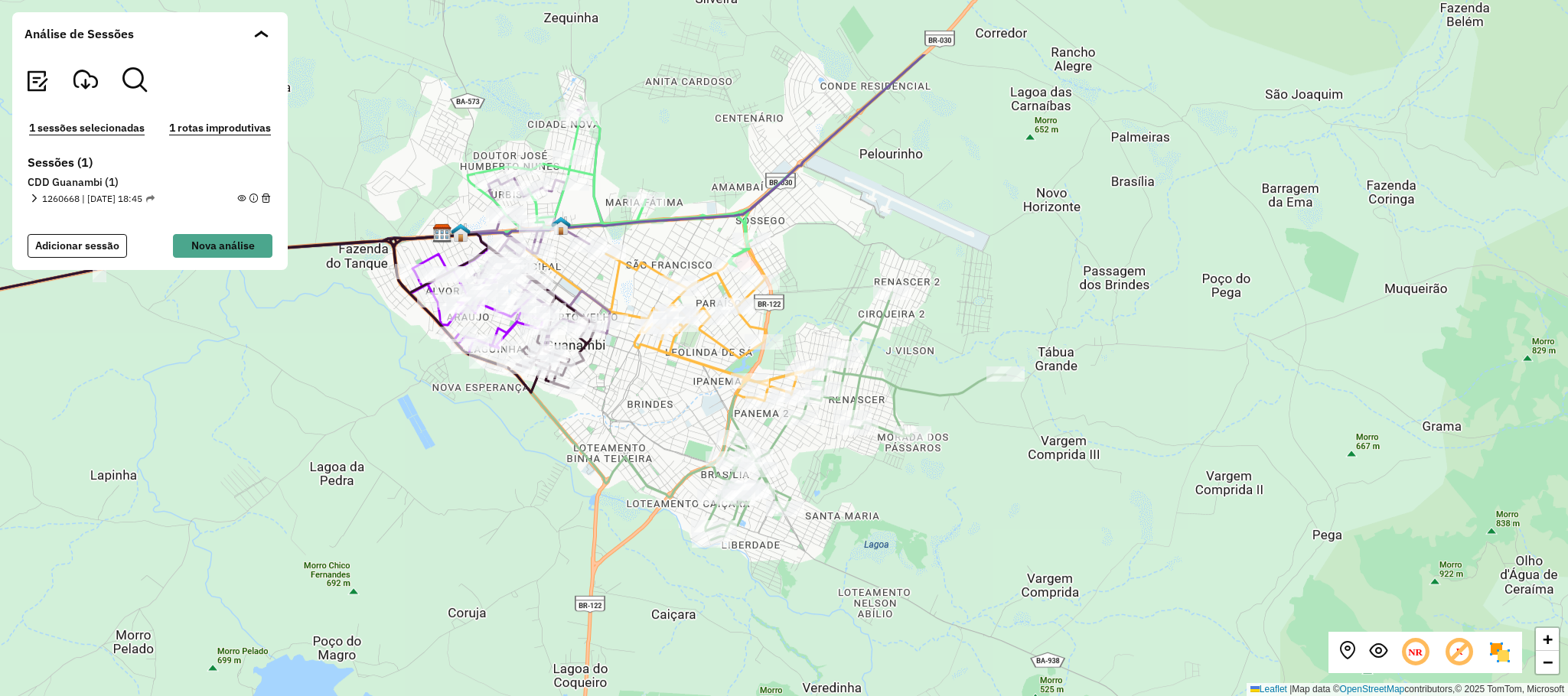
drag, startPoint x: 653, startPoint y: 308, endPoint x: 636, endPoint y: 430, distance: 123.2
click at [636, 430] on div "+ − Leaflet | Map data © OpenStreetMap contributors,© 2025 TomTom, Microsoft" at bounding box center [784, 348] width 1568 height 696
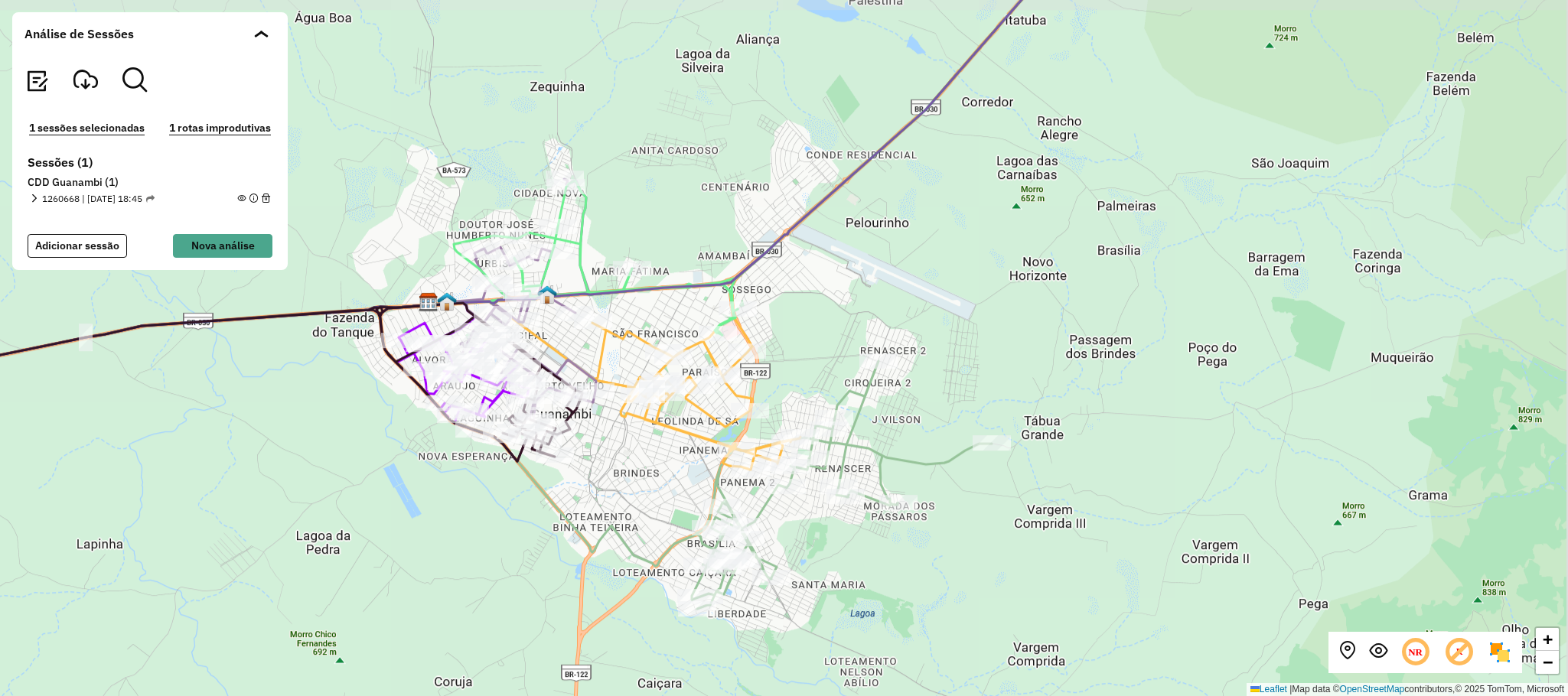
drag, startPoint x: 652, startPoint y: 432, endPoint x: 646, endPoint y: 473, distance: 41.4
click at [646, 473] on div "+ − Leaflet | Map data © OpenStreetMap contributors,© 2025 TomTom, Microsoft" at bounding box center [784, 348] width 1568 height 696
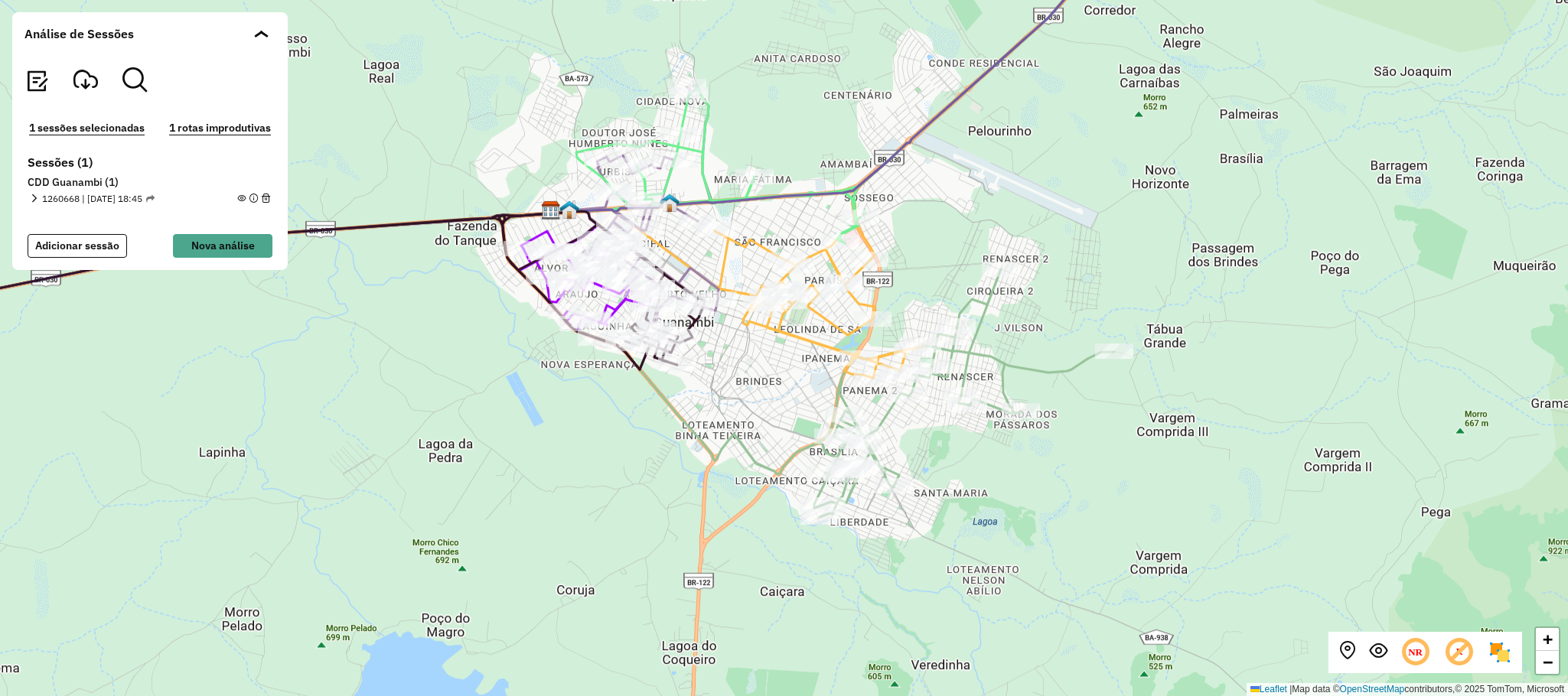
drag, startPoint x: 1166, startPoint y: 542, endPoint x: 1182, endPoint y: 535, distance: 17.5
click at [1182, 535] on div "+ − Leaflet | Map data © OpenStreetMap contributors,© 2025 TomTom, Microsoft" at bounding box center [784, 348] width 1568 height 696
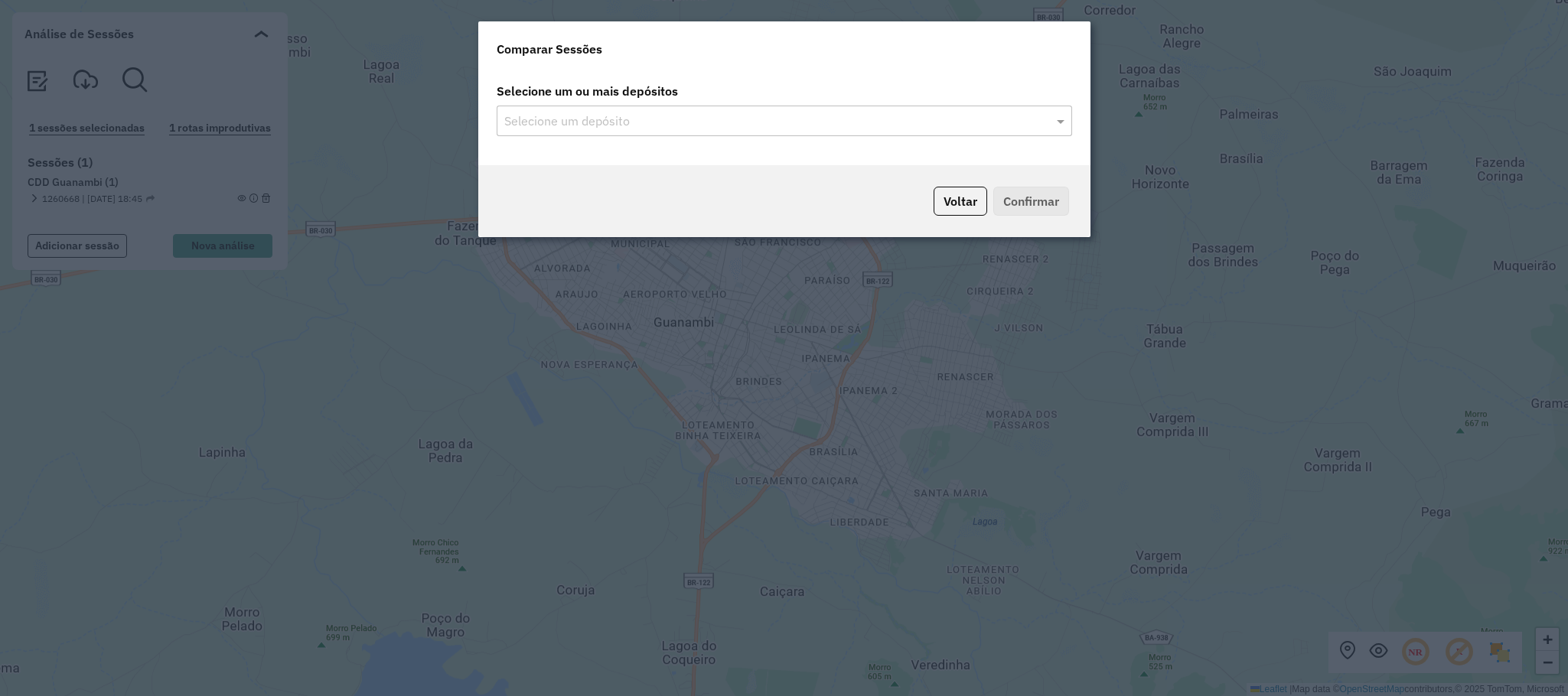
click at [1050, 120] on input "text" at bounding box center [777, 122] width 553 height 18
click at [1054, 120] on span at bounding box center [1062, 121] width 19 height 18
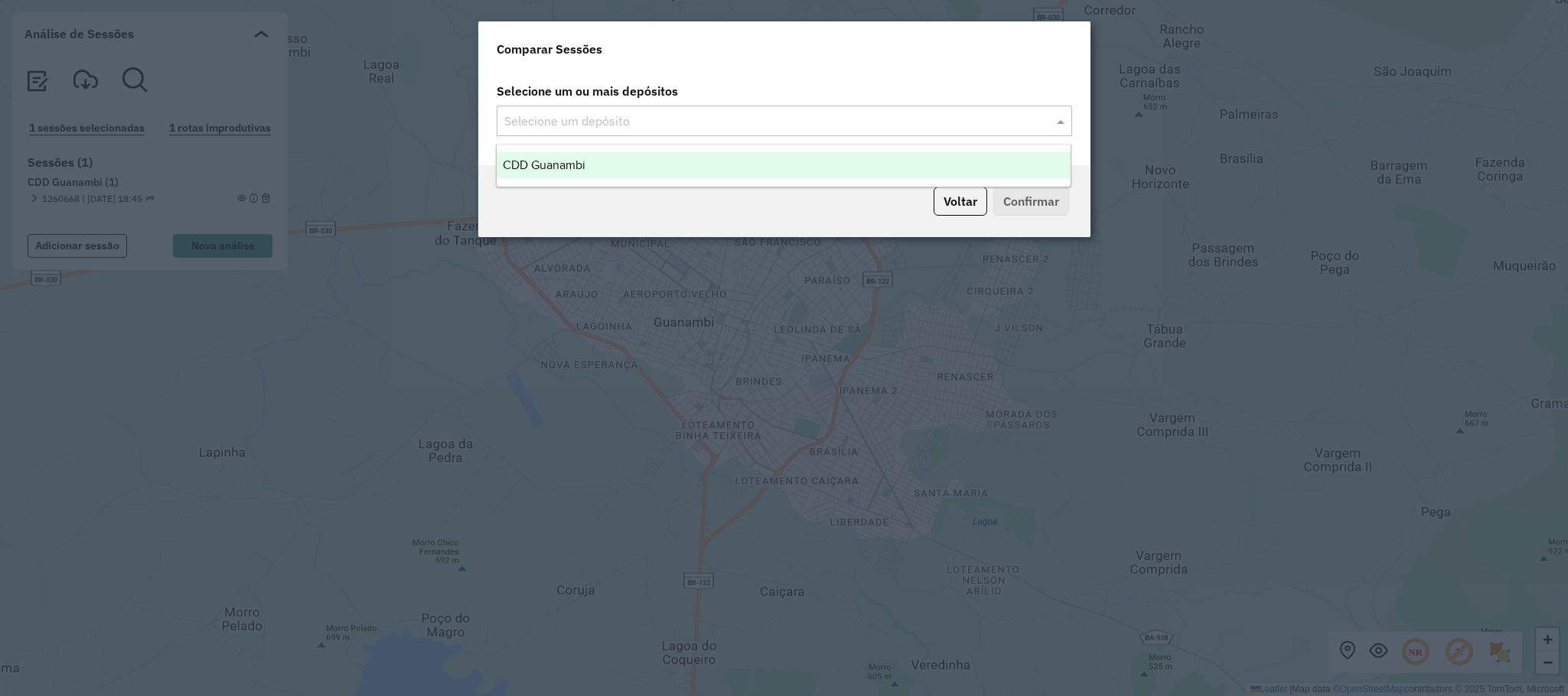
drag, startPoint x: 544, startPoint y: 164, endPoint x: 1106, endPoint y: 208, distance: 563.7
click at [545, 163] on span "CDD Guanambi" at bounding box center [544, 165] width 83 height 13
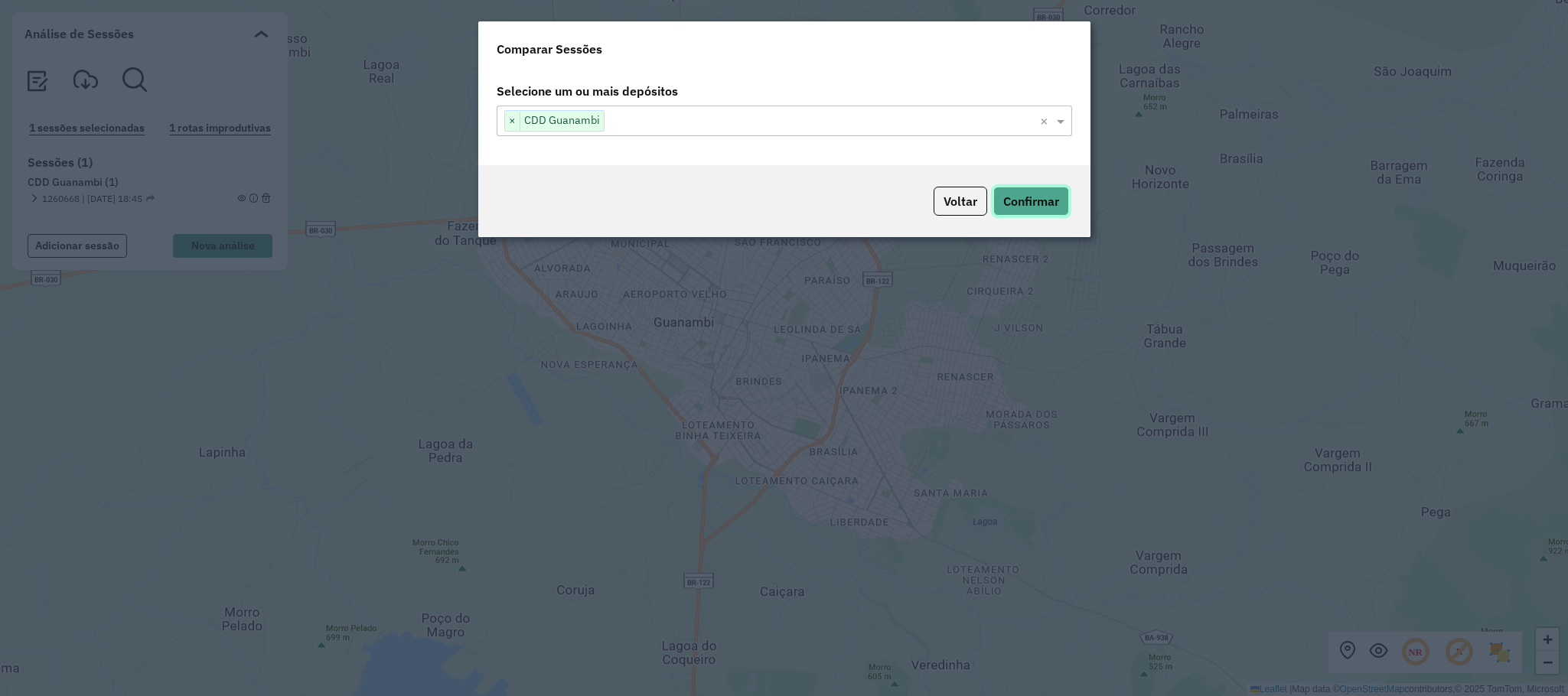
click at [1056, 208] on button "Confirmar" at bounding box center [1031, 202] width 76 height 29
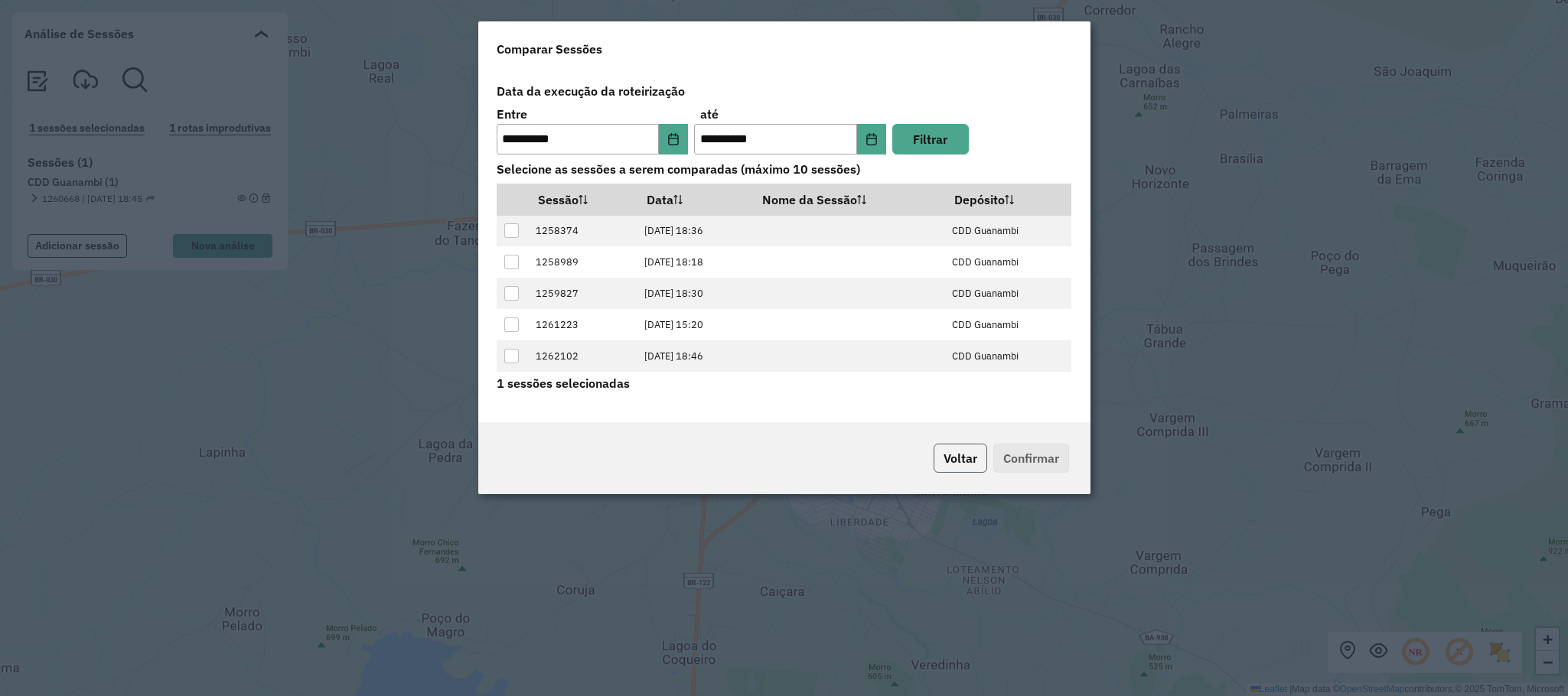
click at [948, 455] on button "Voltar" at bounding box center [961, 458] width 54 height 29
click at [985, 457] on div "Voltar Confirmar" at bounding box center [784, 458] width 613 height 72
click at [975, 457] on button "Voltar" at bounding box center [961, 458] width 54 height 29
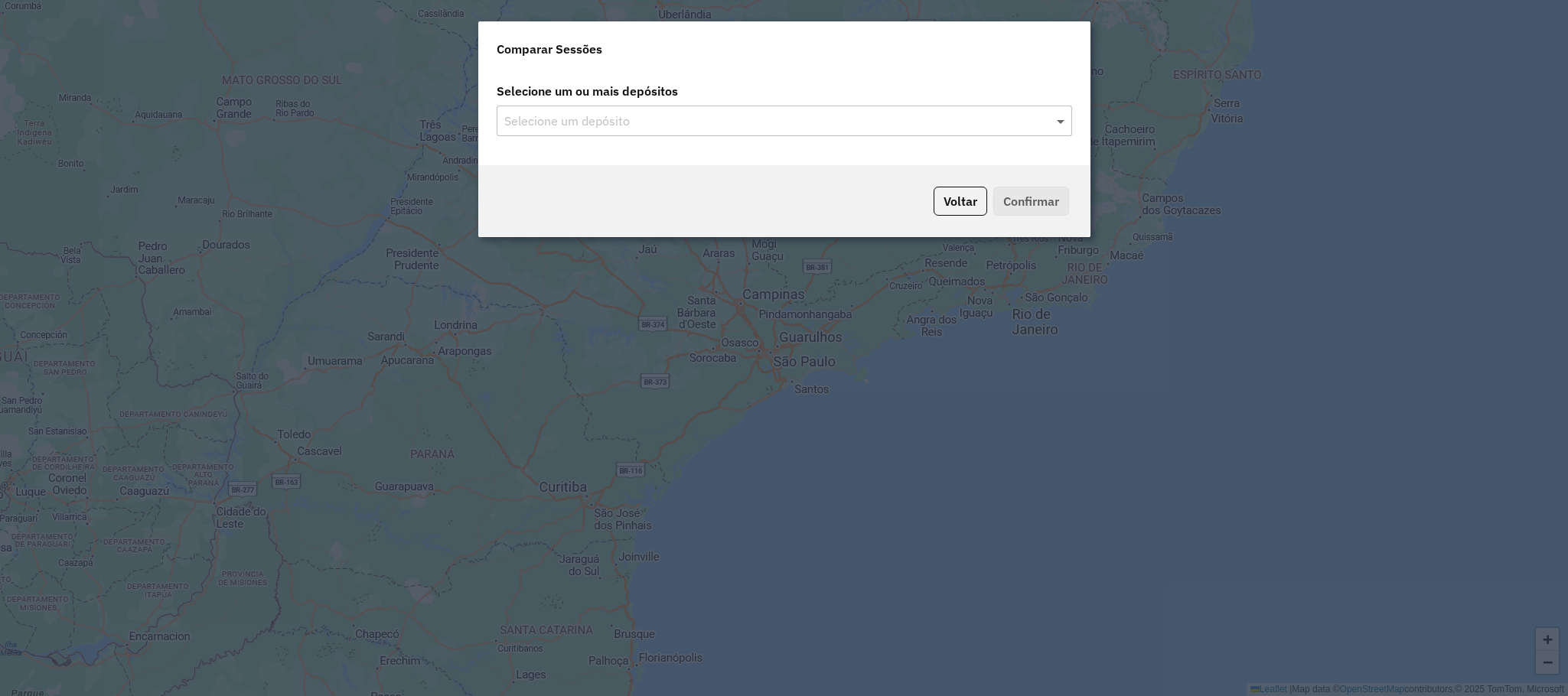
click at [1056, 118] on span at bounding box center [1062, 121] width 19 height 18
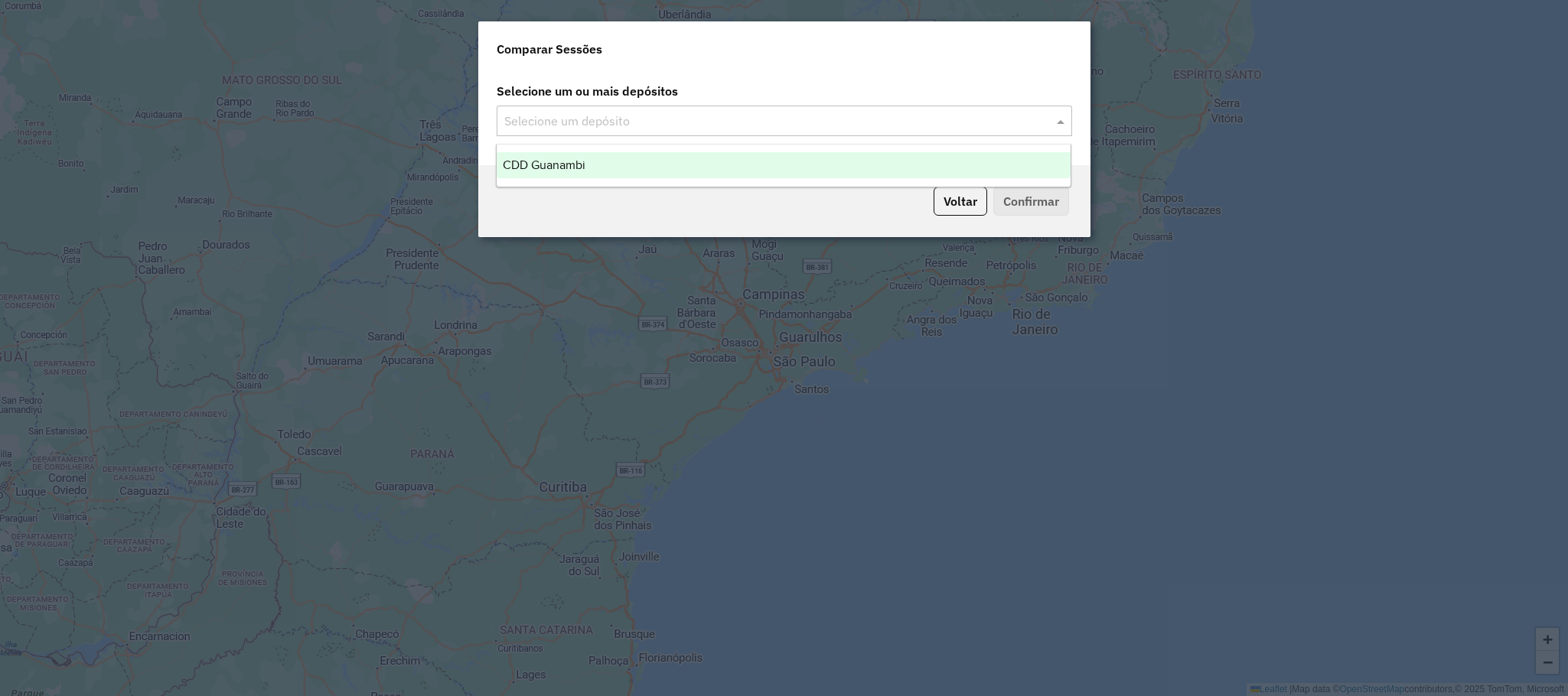
click at [1061, 118] on span at bounding box center [1062, 121] width 19 height 18
click at [754, 168] on div "CDD Guanambi" at bounding box center [784, 166] width 574 height 26
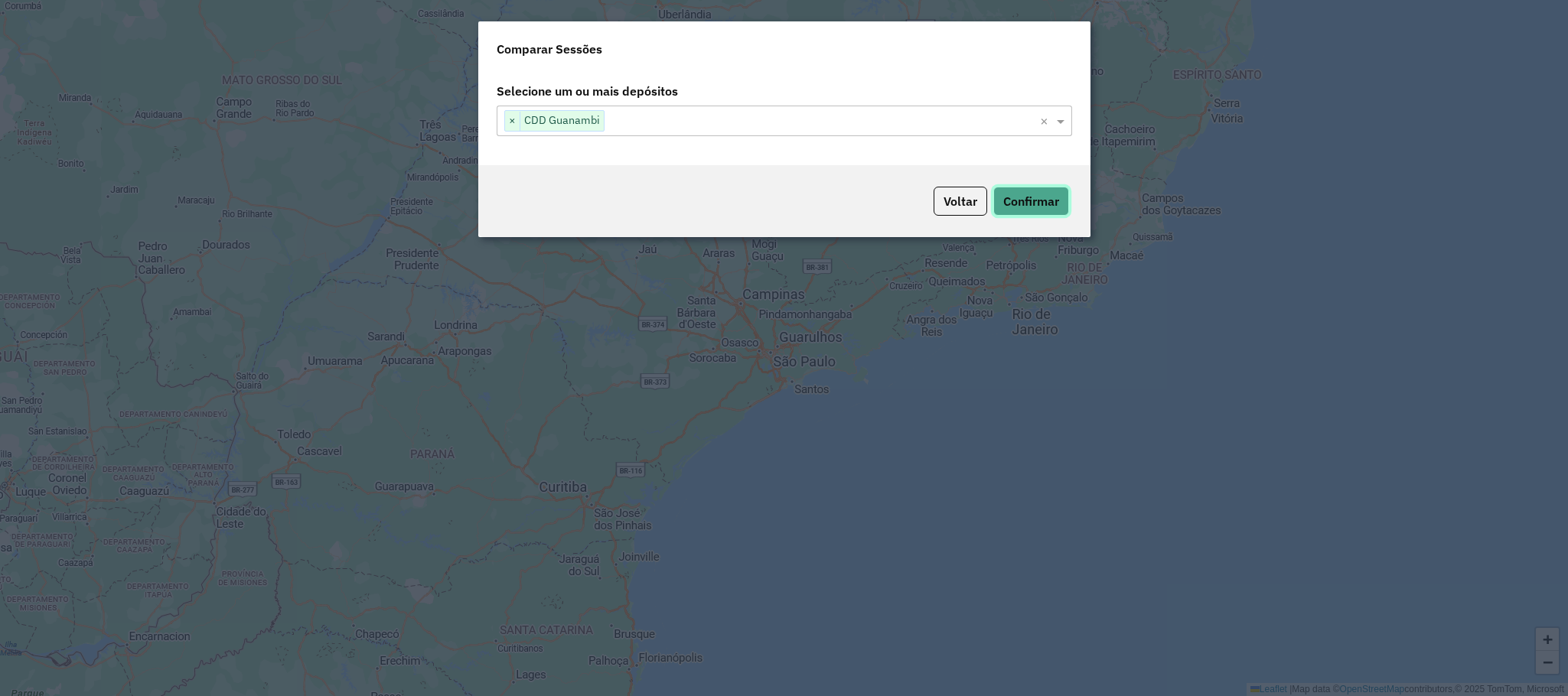
click at [1038, 205] on button "Confirmar" at bounding box center [1031, 202] width 76 height 29
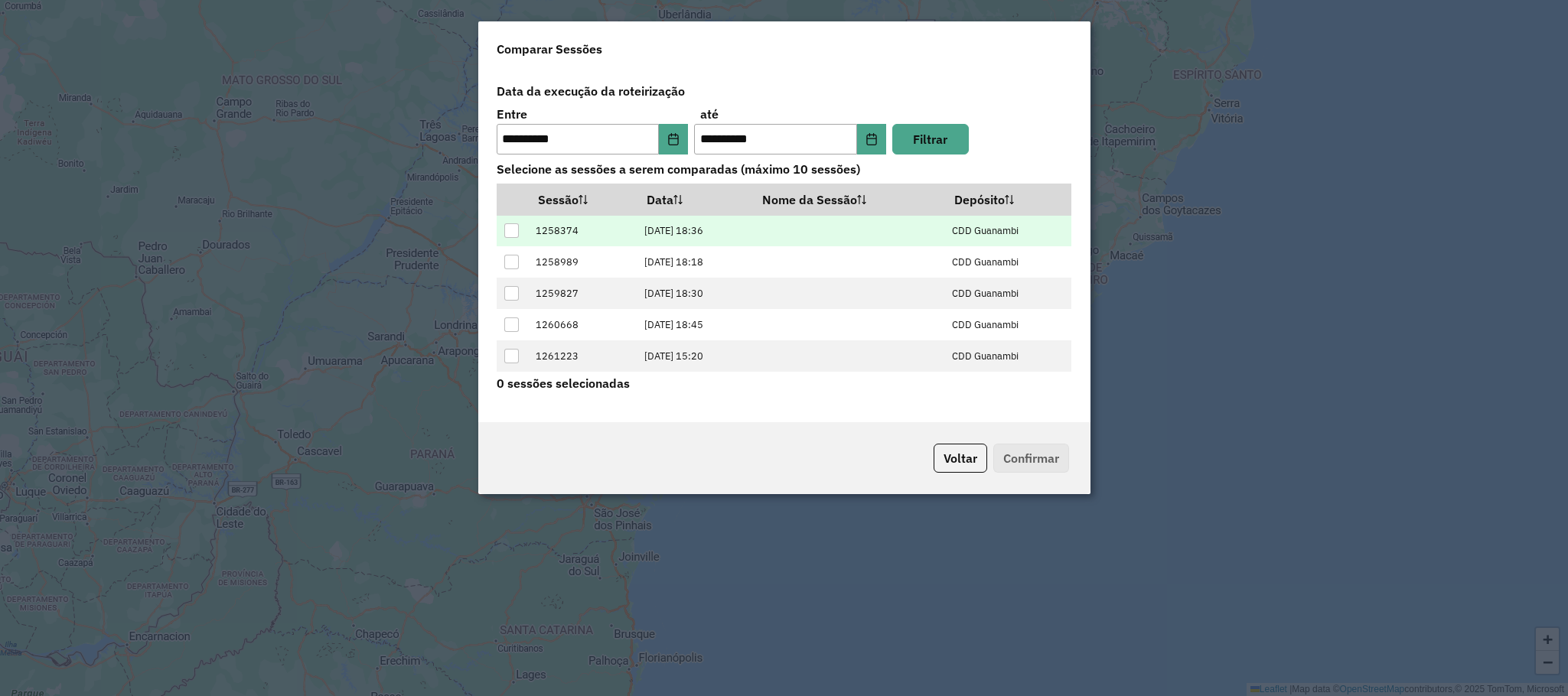
click at [511, 223] on div at bounding box center [511, 230] width 15 height 15
click at [1021, 453] on button "Confirmar" at bounding box center [1031, 458] width 76 height 29
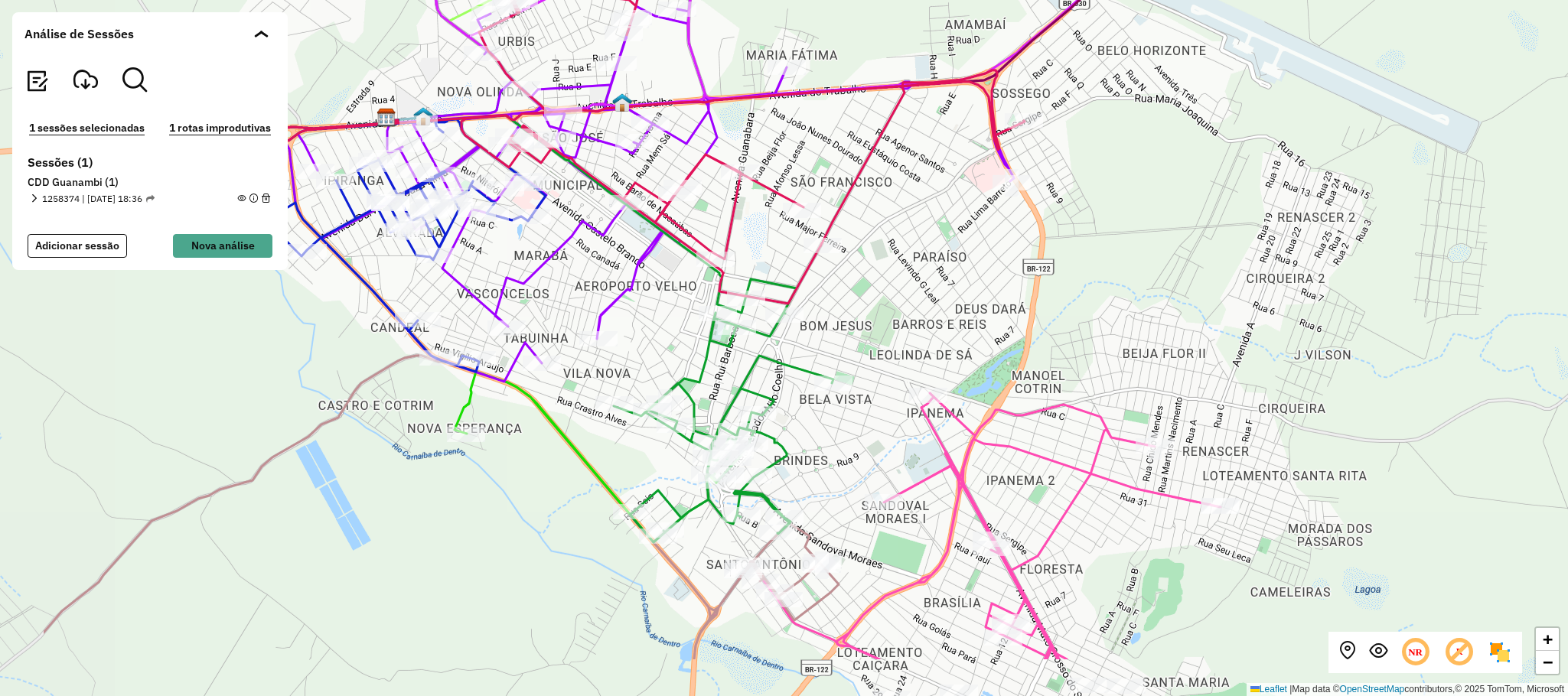
drag, startPoint x: 860, startPoint y: 512, endPoint x: 1077, endPoint y: 405, distance: 241.9
click at [1077, 405] on icon at bounding box center [1029, 526] width 383 height 266
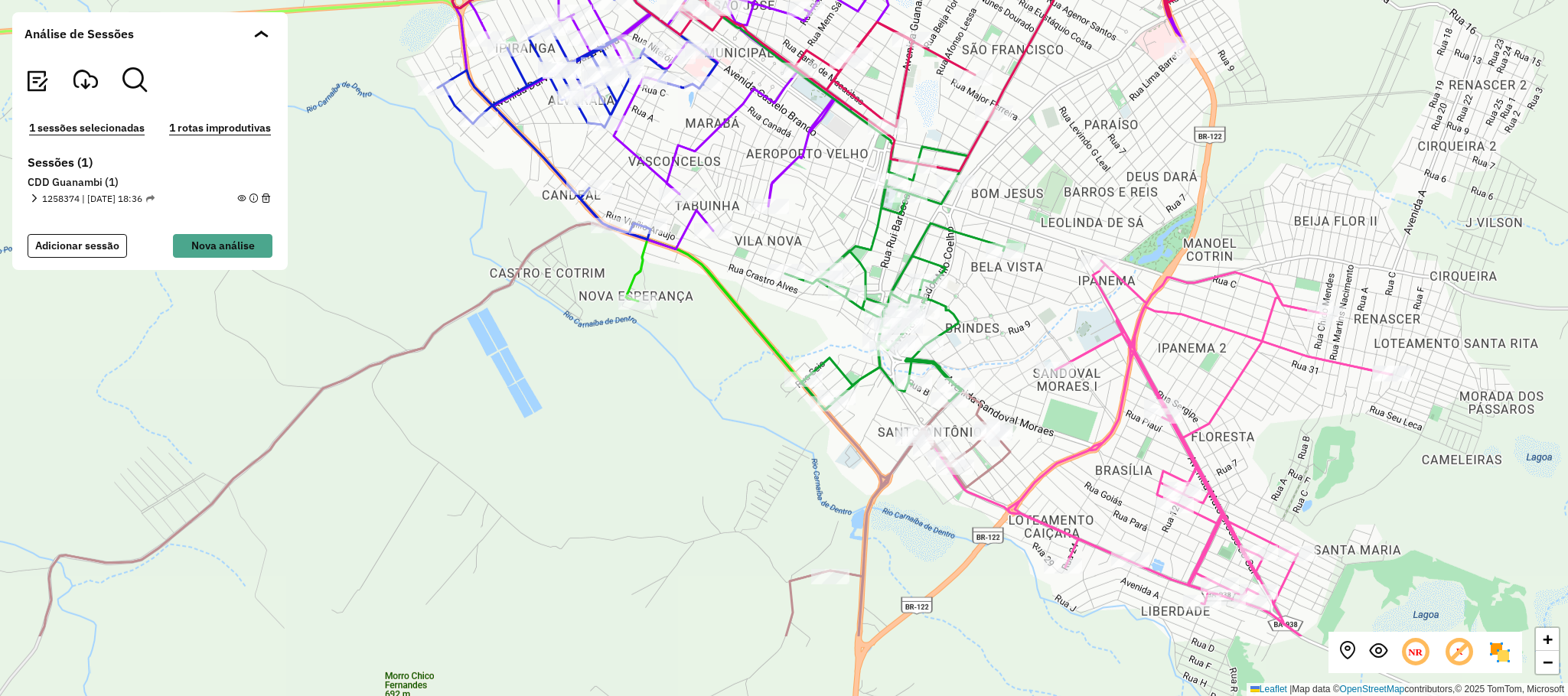
drag, startPoint x: 981, startPoint y: 432, endPoint x: 1067, endPoint y: 314, distance: 146.0
click at [1068, 314] on div "+ − Leaflet | Map data © OpenStreetMap contributors,© 2025 TomTom, Microsoft" at bounding box center [784, 348] width 1568 height 696
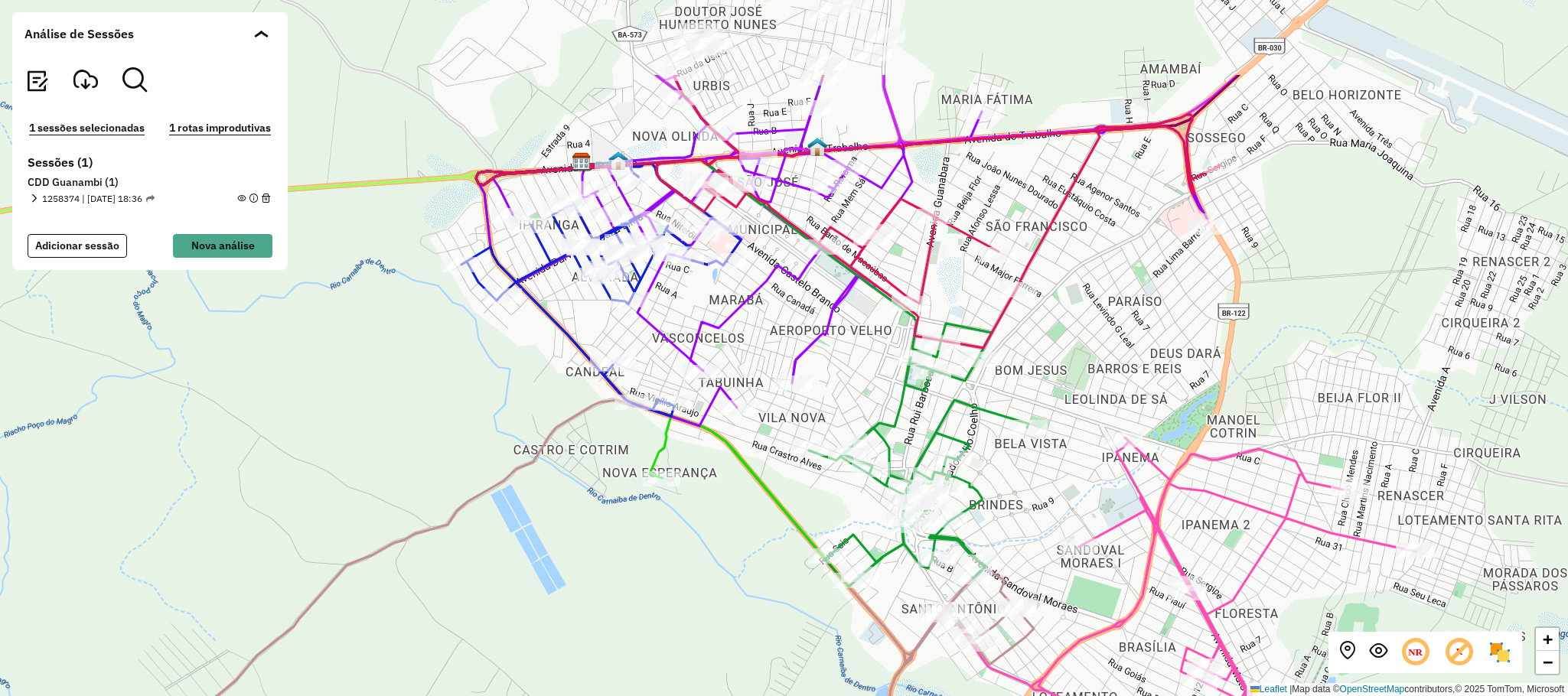
drag, startPoint x: 1052, startPoint y: 254, endPoint x: 1070, endPoint y: 388, distance: 135.2
click at [1070, 388] on div "+ − Leaflet | Map data © OpenStreetMap contributors,© 2025 TomTom, Microsoft" at bounding box center [784, 348] width 1568 height 696
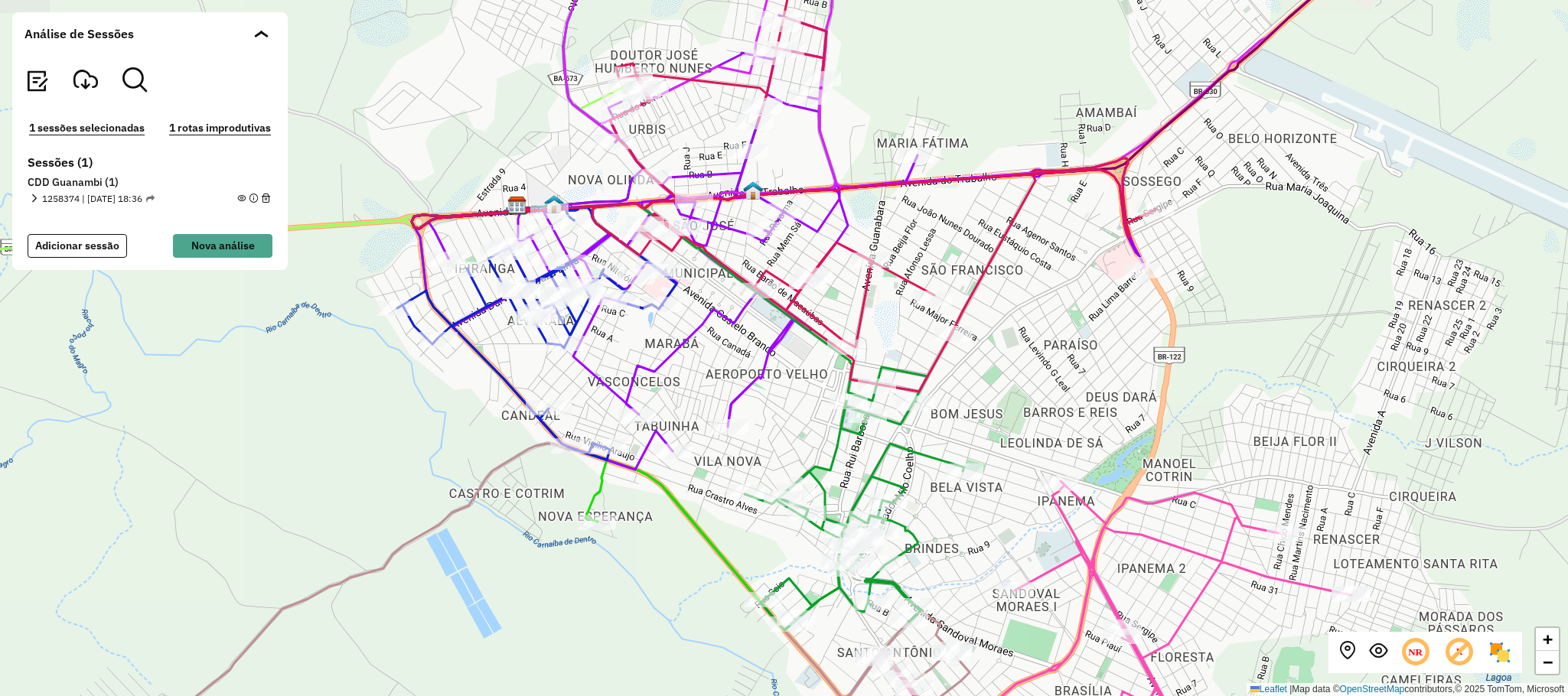
drag, startPoint x: 1040, startPoint y: 141, endPoint x: 976, endPoint y: 184, distance: 77.1
click at [976, 184] on icon at bounding box center [784, 204] width 744 height 68
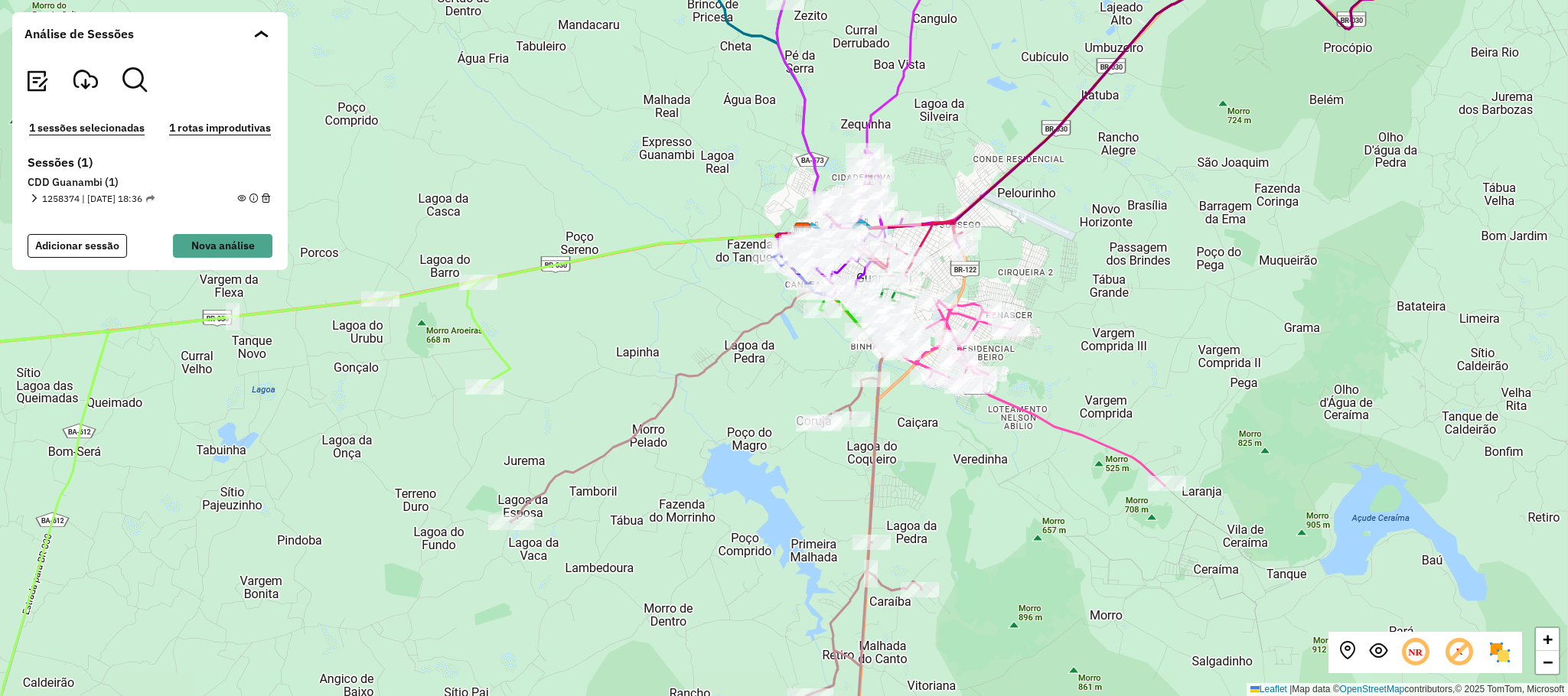
click at [923, 308] on div "Rota 1 - Placa FVC8G69 40707945 - IPANEMA BOTEQUIM + − Leaflet | Map data © Ope…" at bounding box center [784, 348] width 1568 height 696
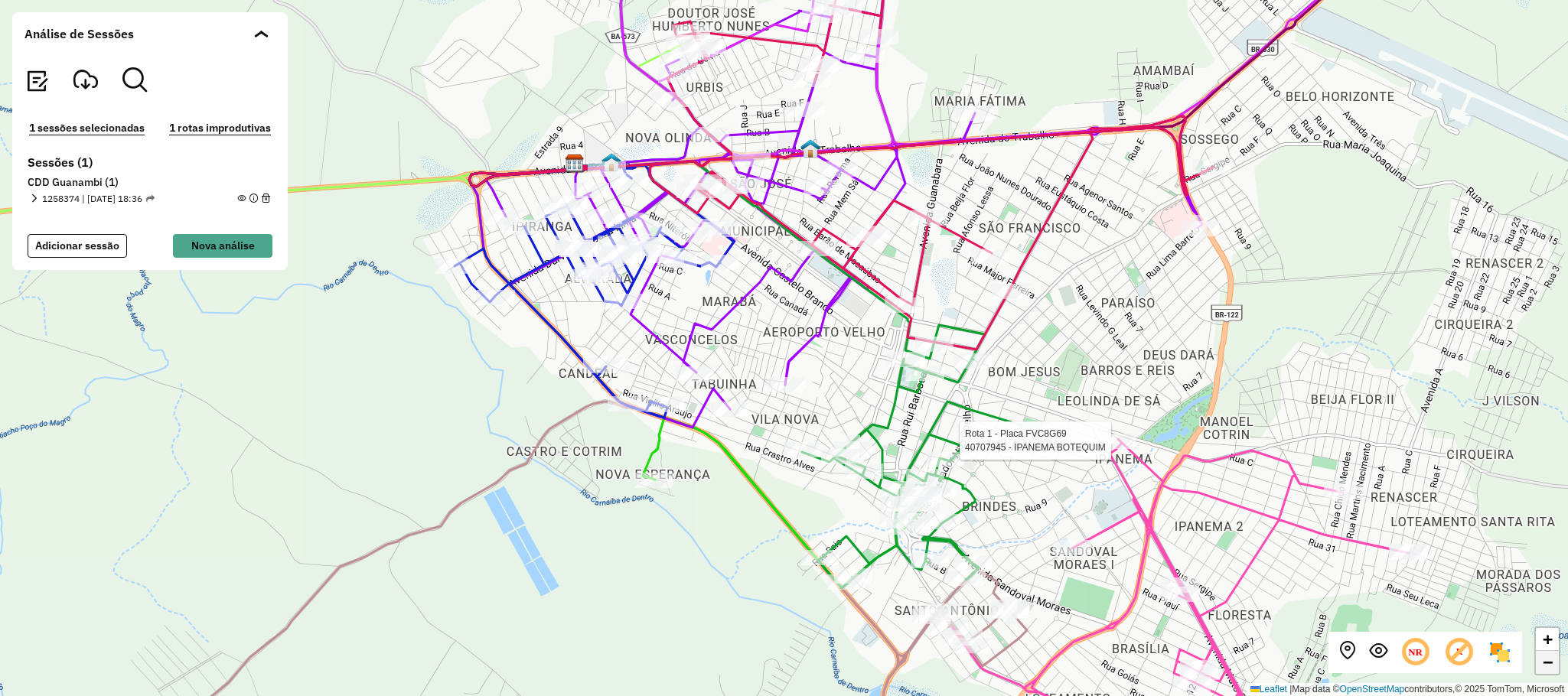
click at [1546, 672] on link "−" at bounding box center [1547, 662] width 23 height 23
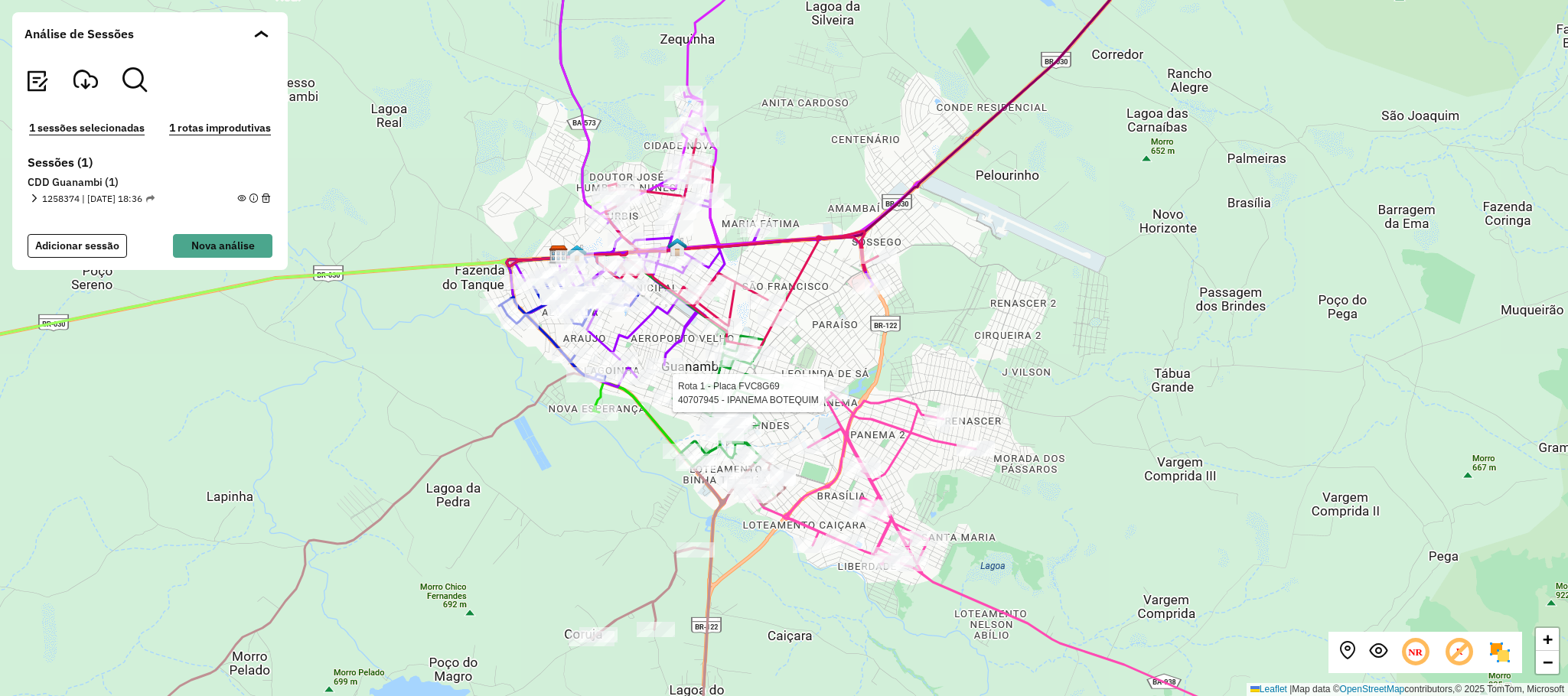
drag, startPoint x: 1282, startPoint y: 507, endPoint x: 1162, endPoint y: 506, distance: 120.0
click at [1162, 506] on div "Rota 1 - Placa FVC8G69 40707945 - IPANEMA BOTEQUIM + − Leaflet | Map data © Ope…" at bounding box center [784, 348] width 1568 height 696
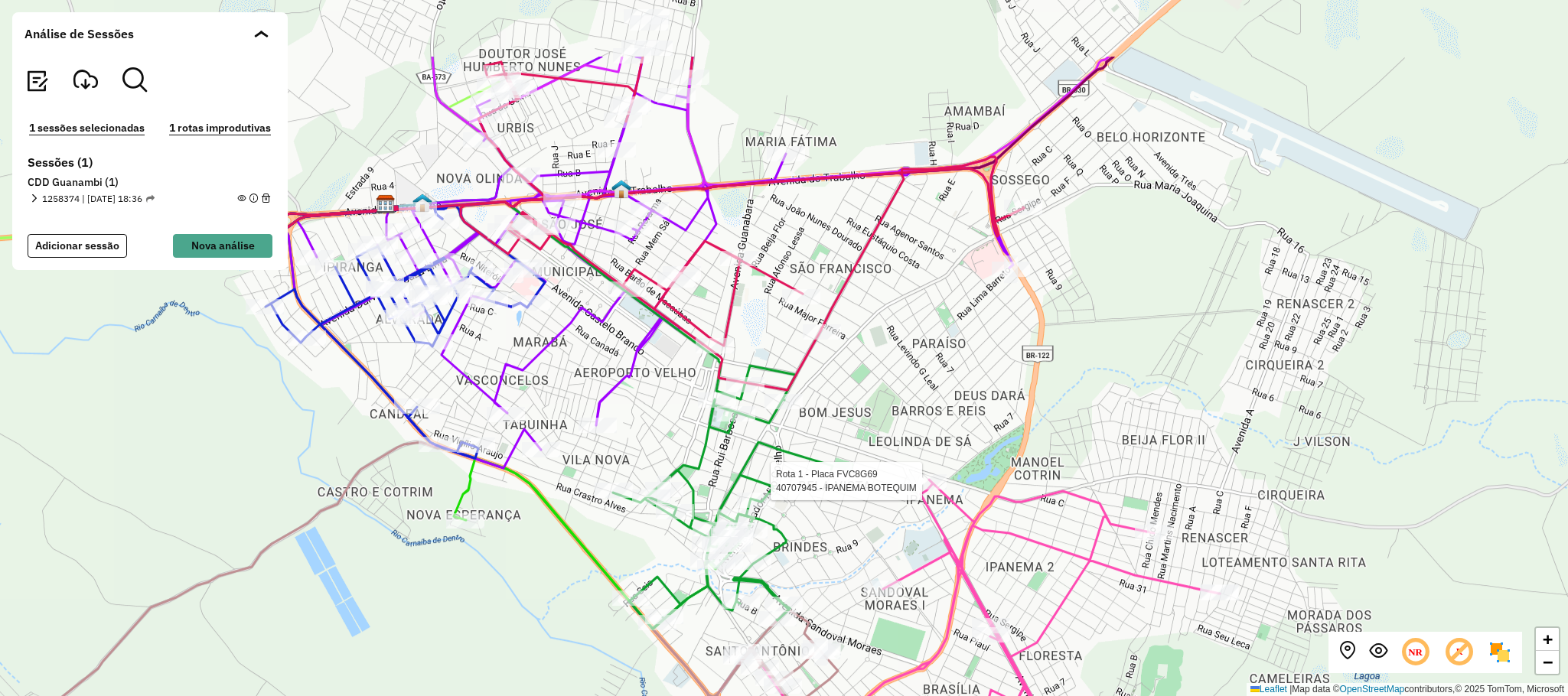
drag, startPoint x: 922, startPoint y: 241, endPoint x: 914, endPoint y: 349, distance: 108.3
click at [914, 349] on div "Rota 1 - Placa FVC8G69 40707945 - IPANEMA BOTEQUIM + − Leaflet | Map data © Ope…" at bounding box center [784, 348] width 1568 height 696
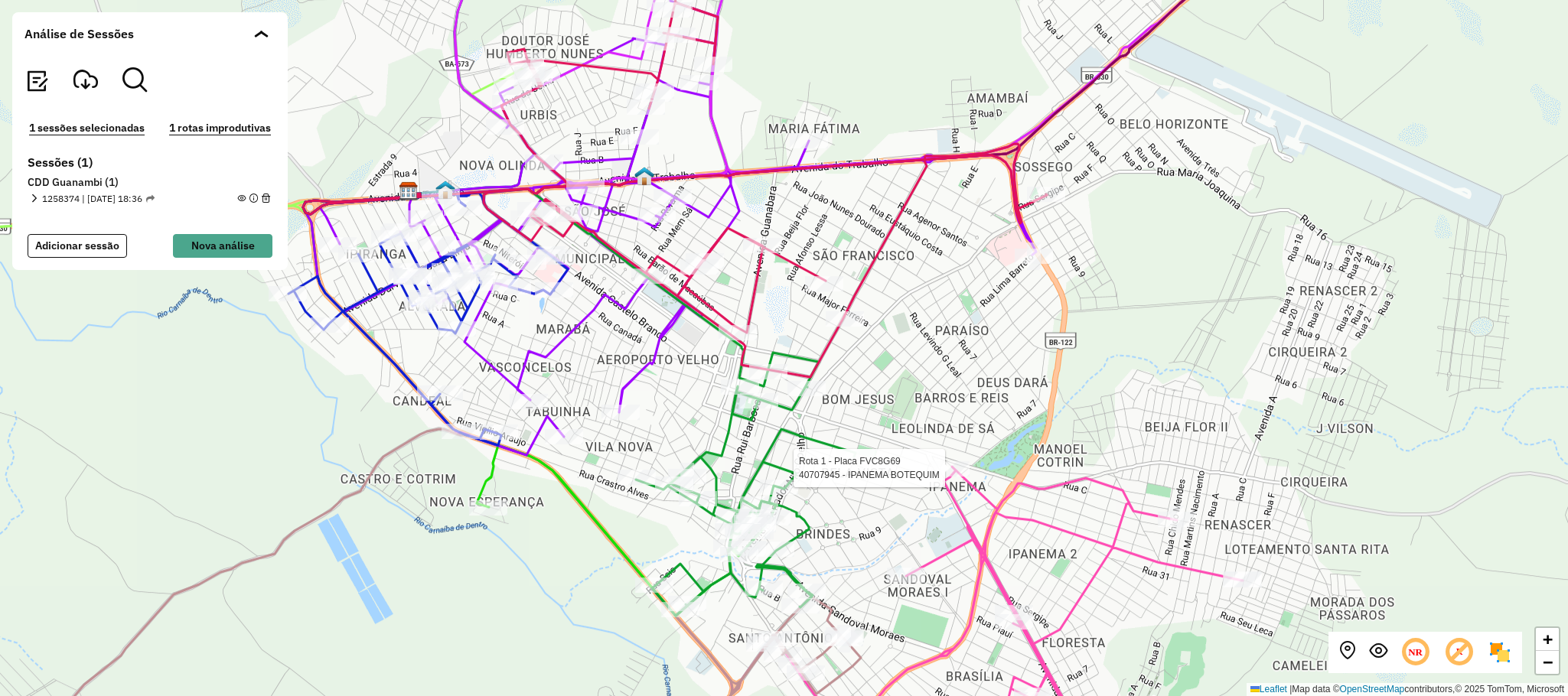
drag, startPoint x: 854, startPoint y: 384, endPoint x: 912, endPoint y: 374, distance: 58.9
click at [912, 374] on div "Rota 1 - Placa FVC8G69 40707945 - IPANEMA BOTEQUIM + − Leaflet | Map data © Ope…" at bounding box center [784, 348] width 1568 height 696
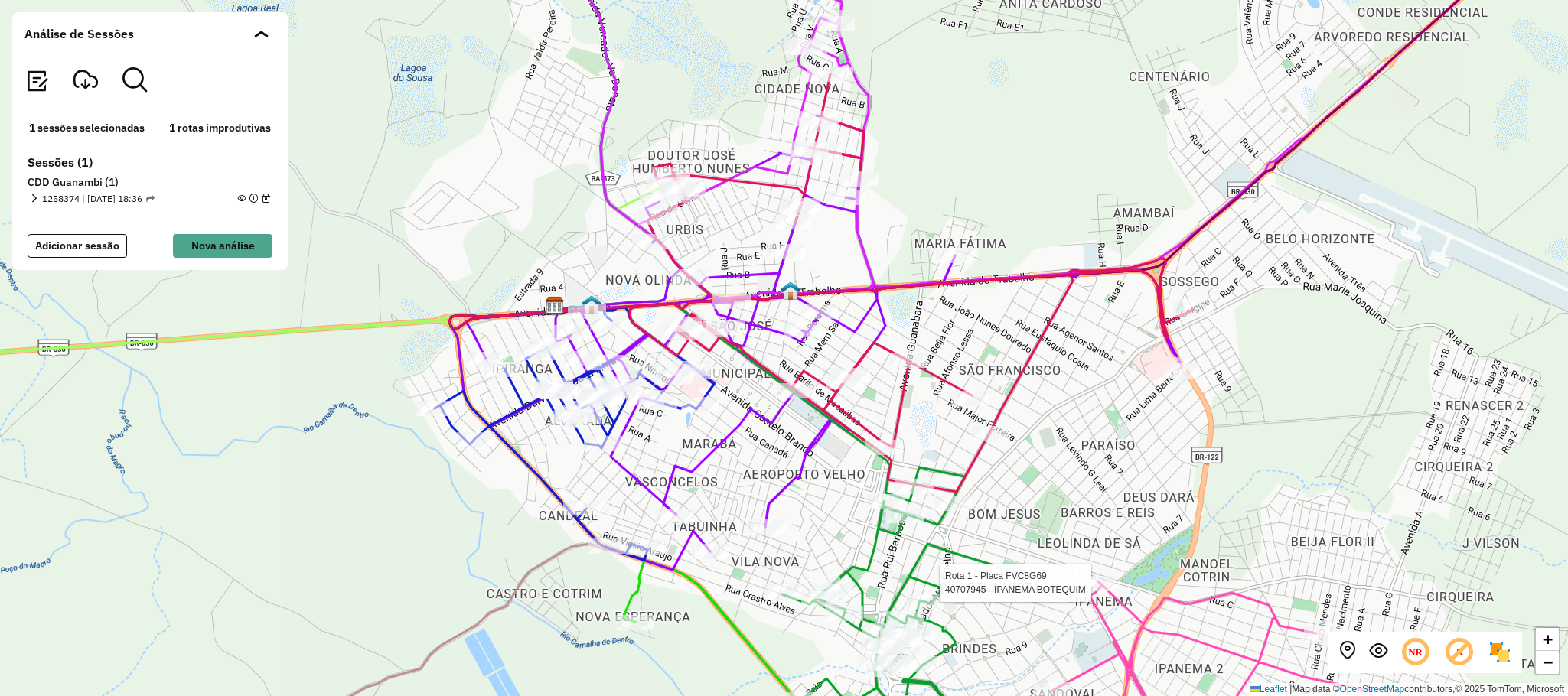
drag, startPoint x: 770, startPoint y: 505, endPoint x: 774, endPoint y: 474, distance: 31.3
click at [774, 474] on div "Rota 1 - Placa FVC8G69 40707945 - IPANEMA BOTEQUIM + − Leaflet | Map data © Ope…" at bounding box center [784, 348] width 1568 height 696
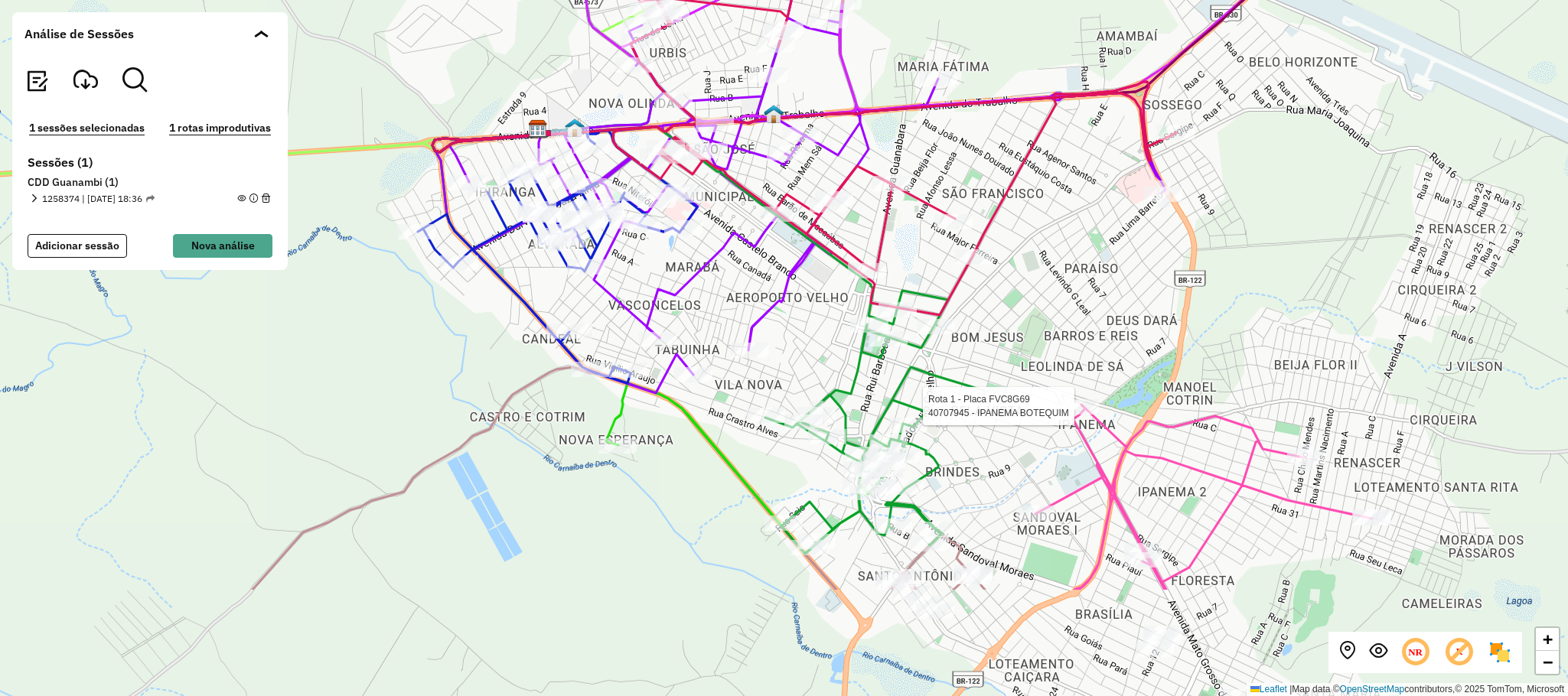
drag, startPoint x: 763, startPoint y: 461, endPoint x: 746, endPoint y: 284, distance: 177.8
click at [746, 284] on div "Rota 1 - Placa FVC8G69 40707945 - IPANEMA BOTEQUIM + − Leaflet | Map data © Ope…" at bounding box center [784, 348] width 1568 height 696
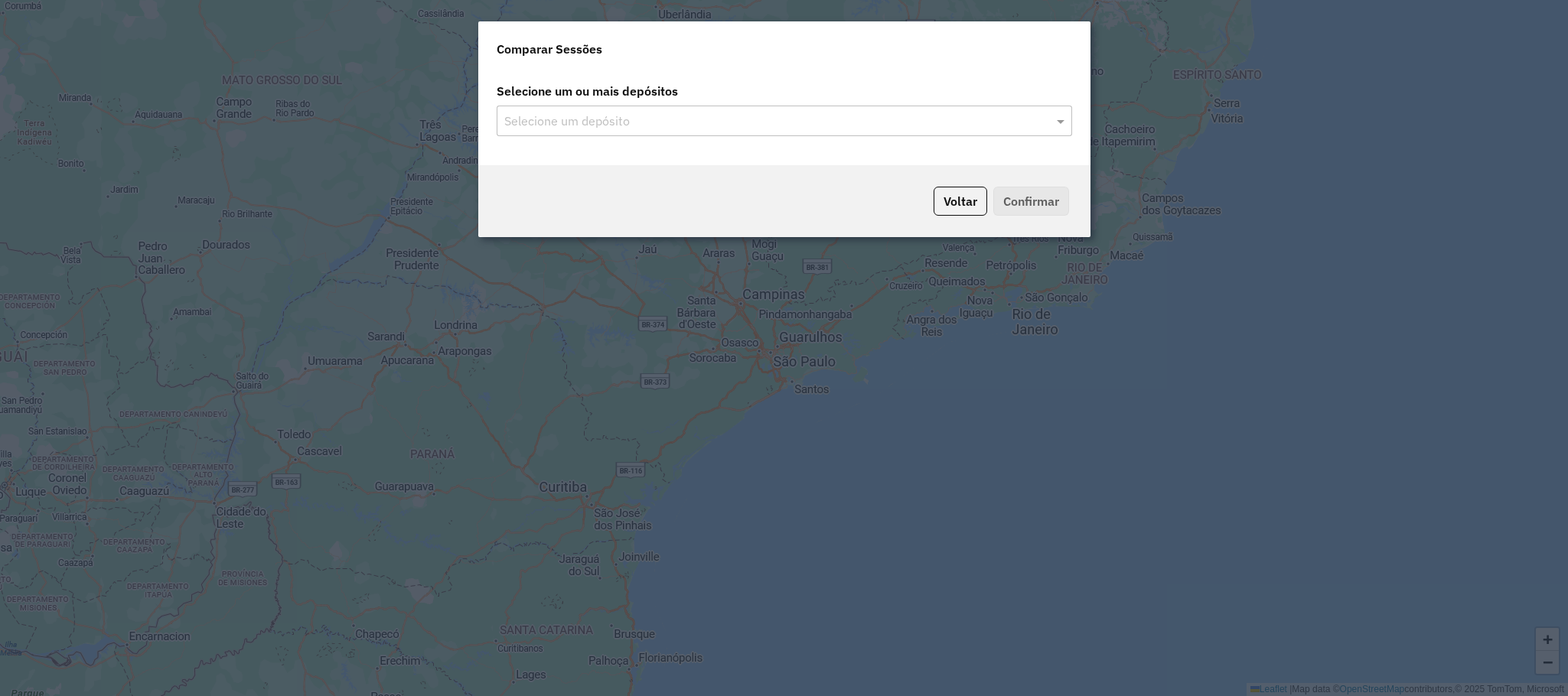
click at [741, 120] on input "text" at bounding box center [777, 122] width 553 height 18
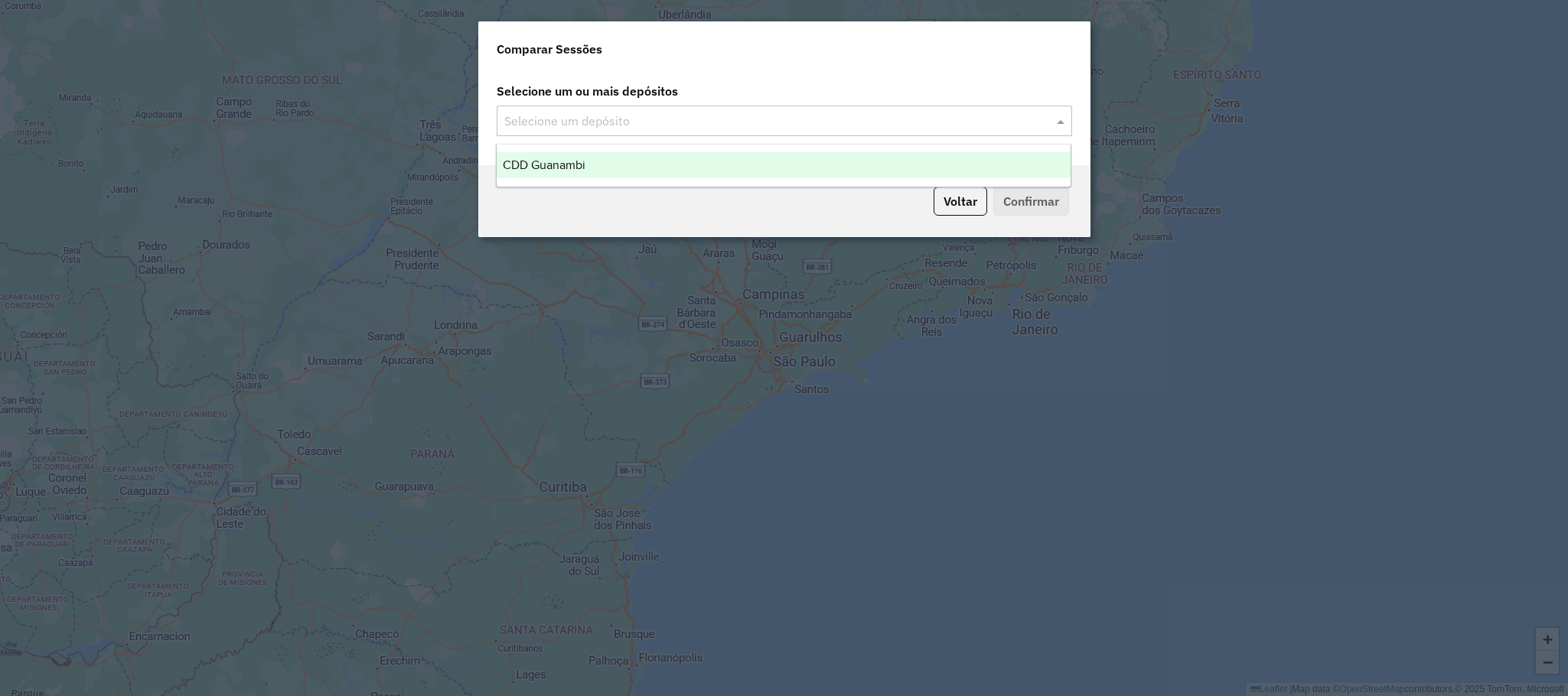
click at [1063, 116] on span at bounding box center [1062, 121] width 19 height 18
click at [528, 166] on span "CDD Guanambi" at bounding box center [544, 165] width 83 height 13
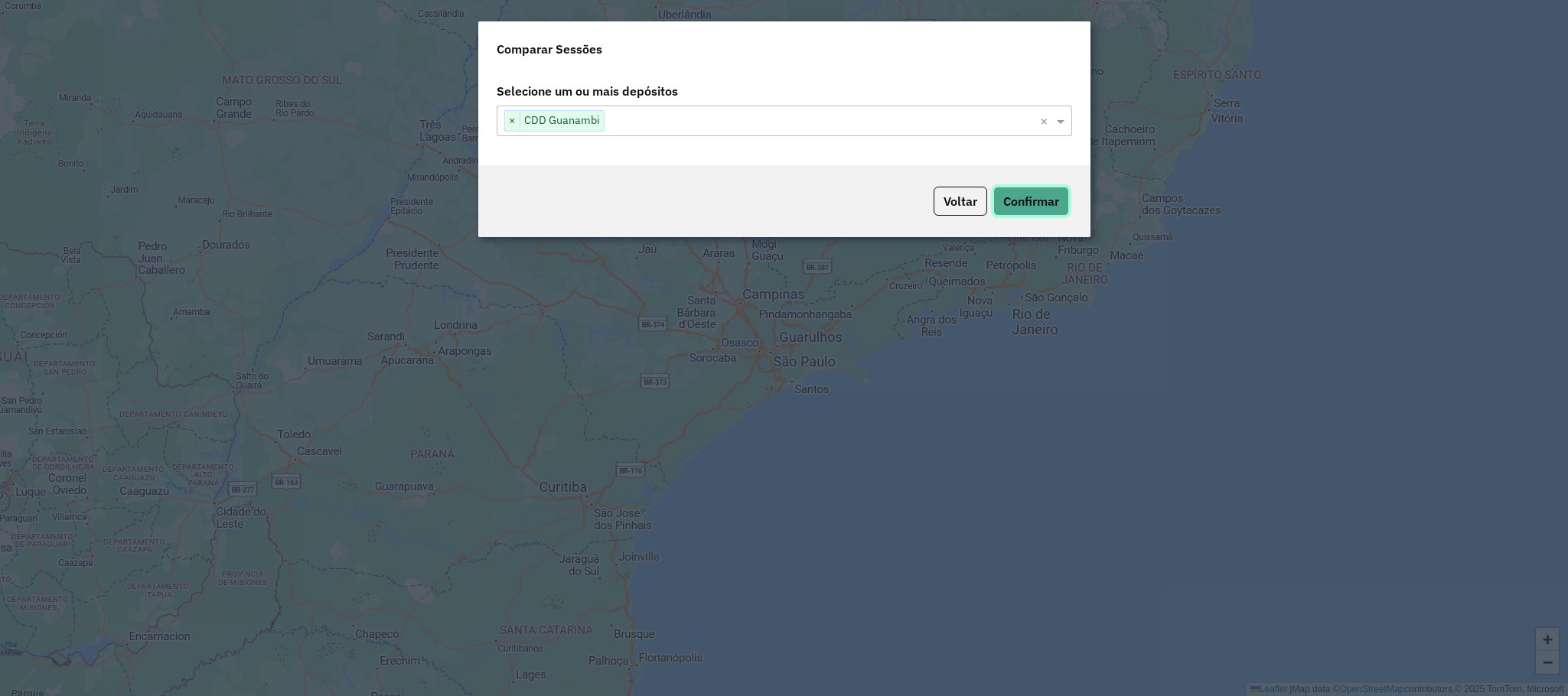
click at [1040, 192] on button "Confirmar" at bounding box center [1031, 202] width 76 height 29
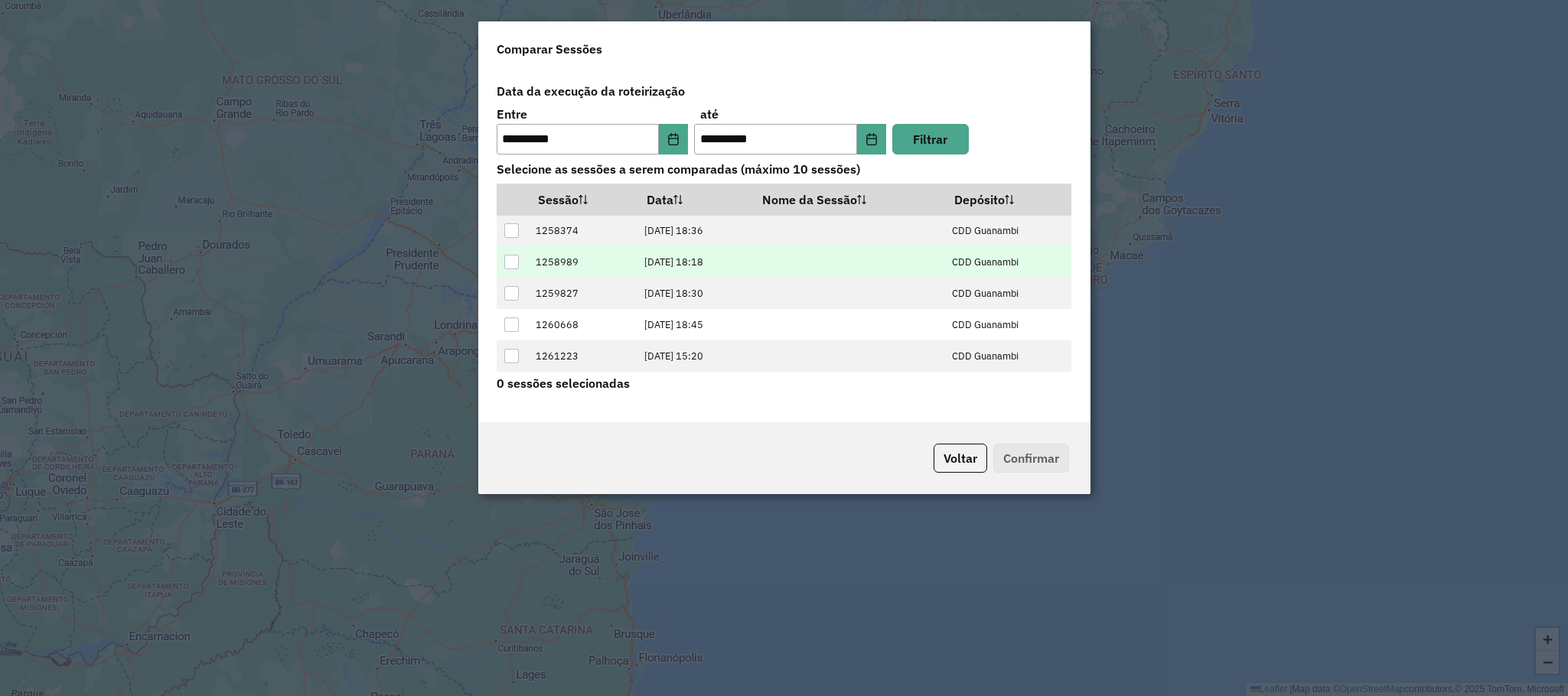
click at [510, 264] on div at bounding box center [511, 261] width 15 height 15
click at [1063, 459] on button "Confirmar" at bounding box center [1031, 458] width 76 height 29
